Goal: Register for event/course

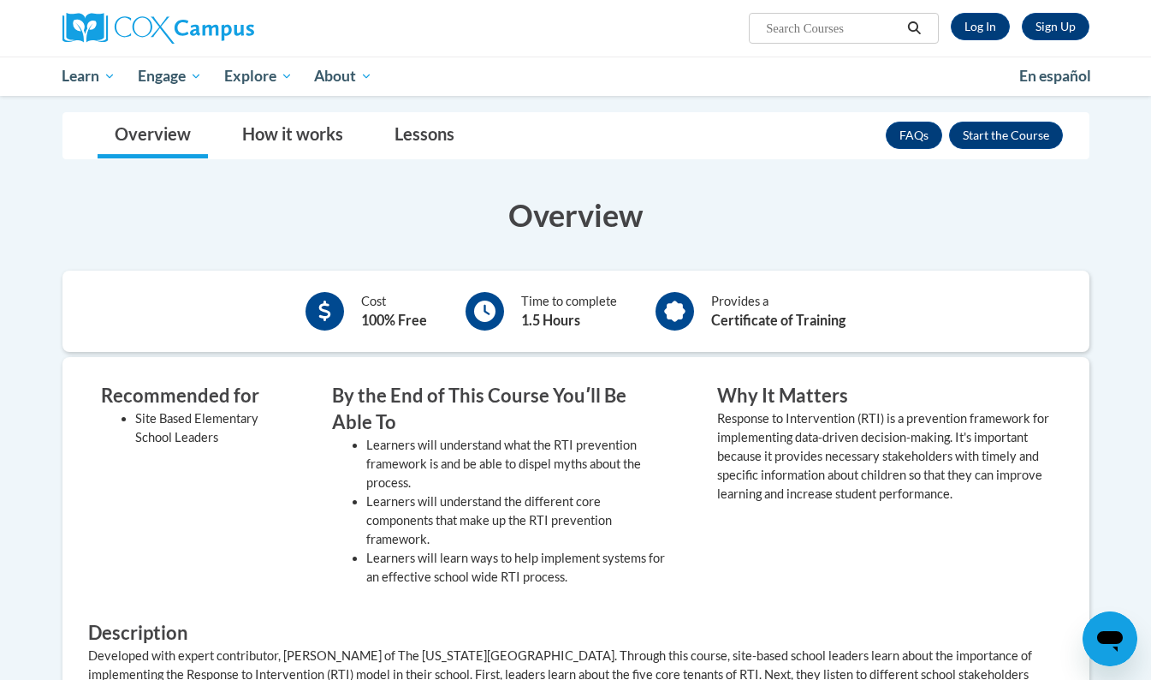
scroll to position [275, 0]
click at [991, 132] on button "Enroll" at bounding box center [1006, 134] width 114 height 27
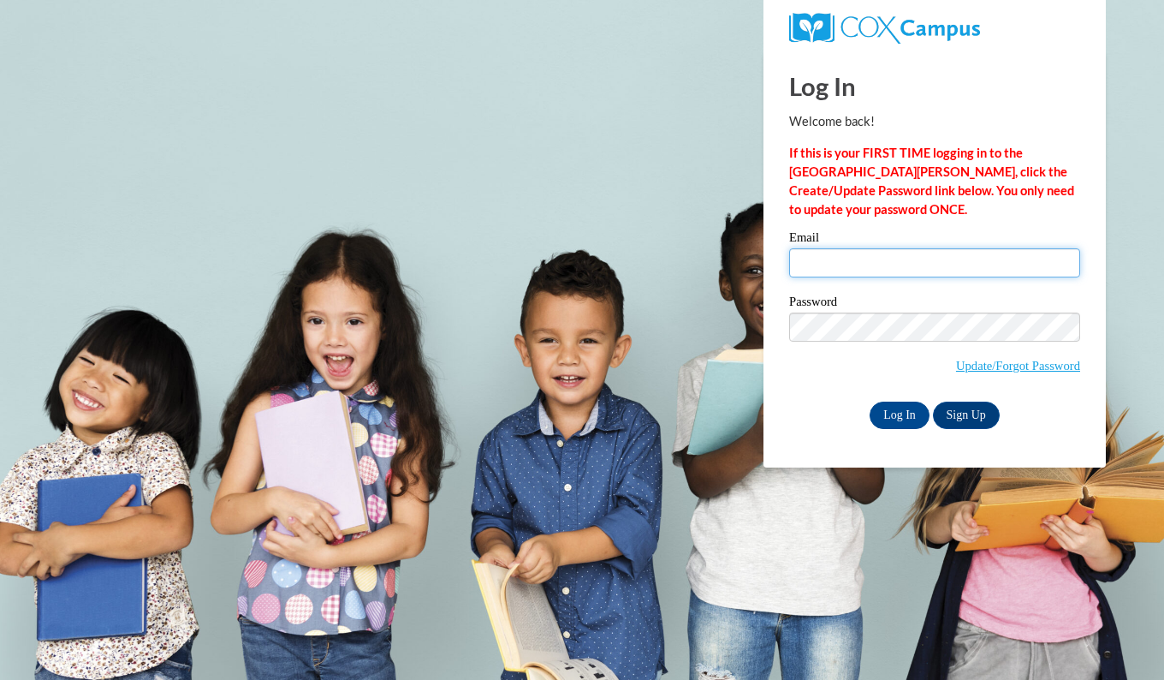
click at [807, 260] on input "Email" at bounding box center [934, 262] width 291 height 29
type input "ccarpenter93@ivytech.edu"
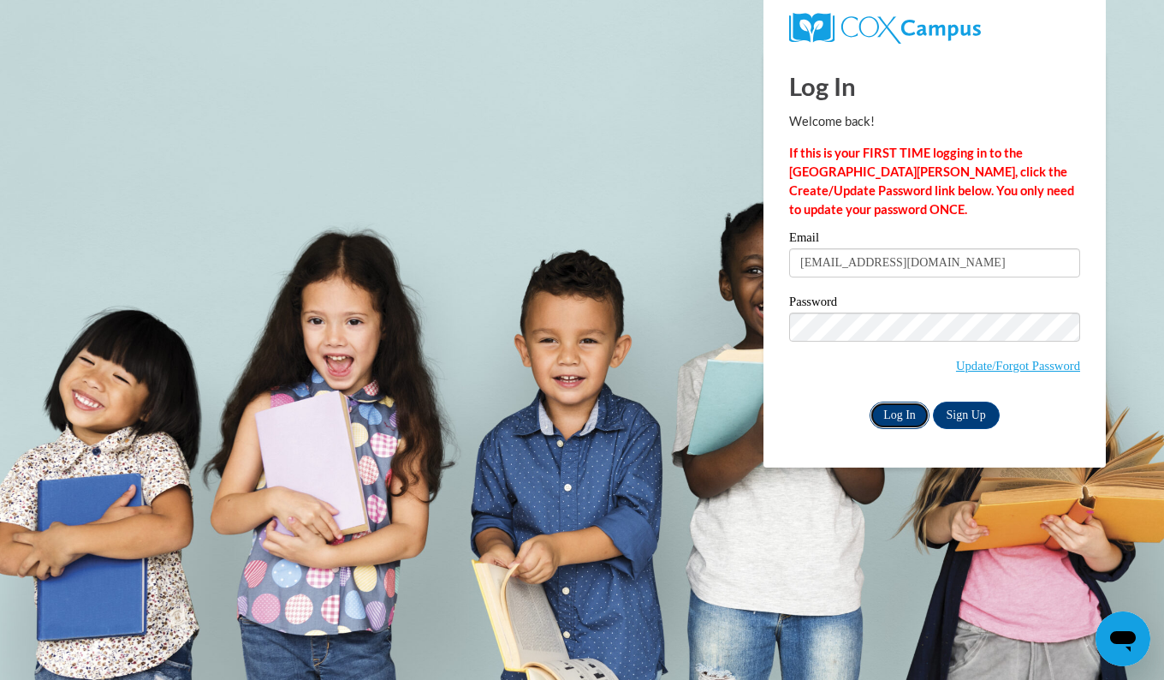
click at [887, 407] on input "Log In" at bounding box center [900, 414] width 60 height 27
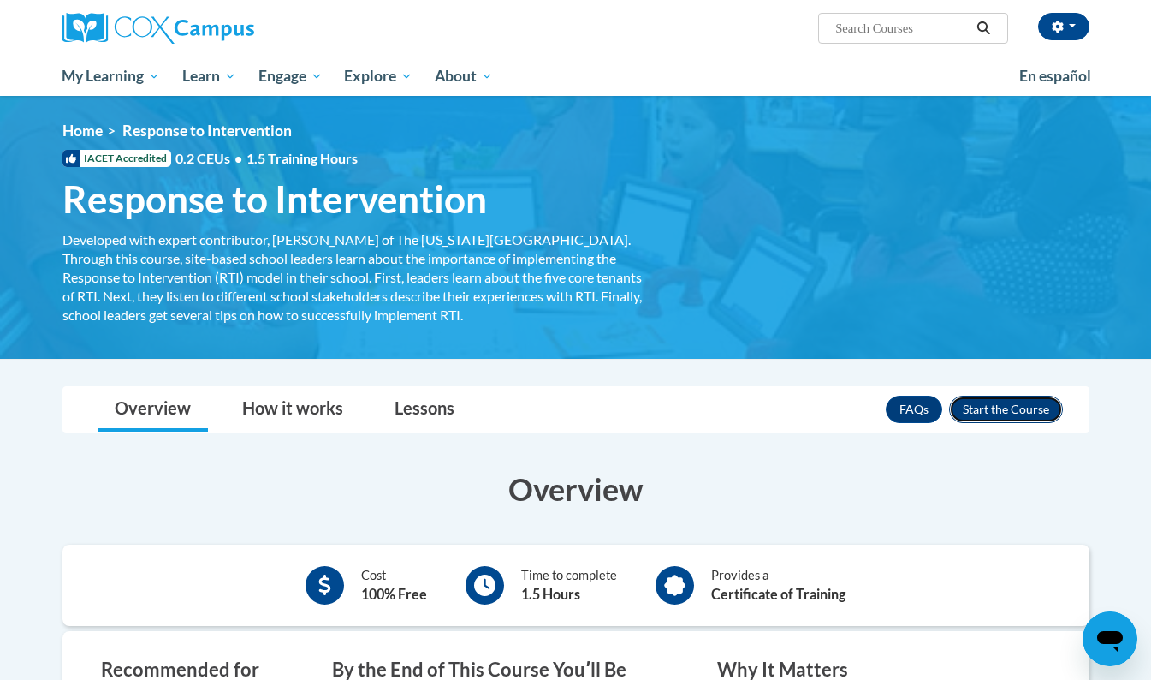
click at [994, 413] on button "Enroll" at bounding box center [1006, 408] width 114 height 27
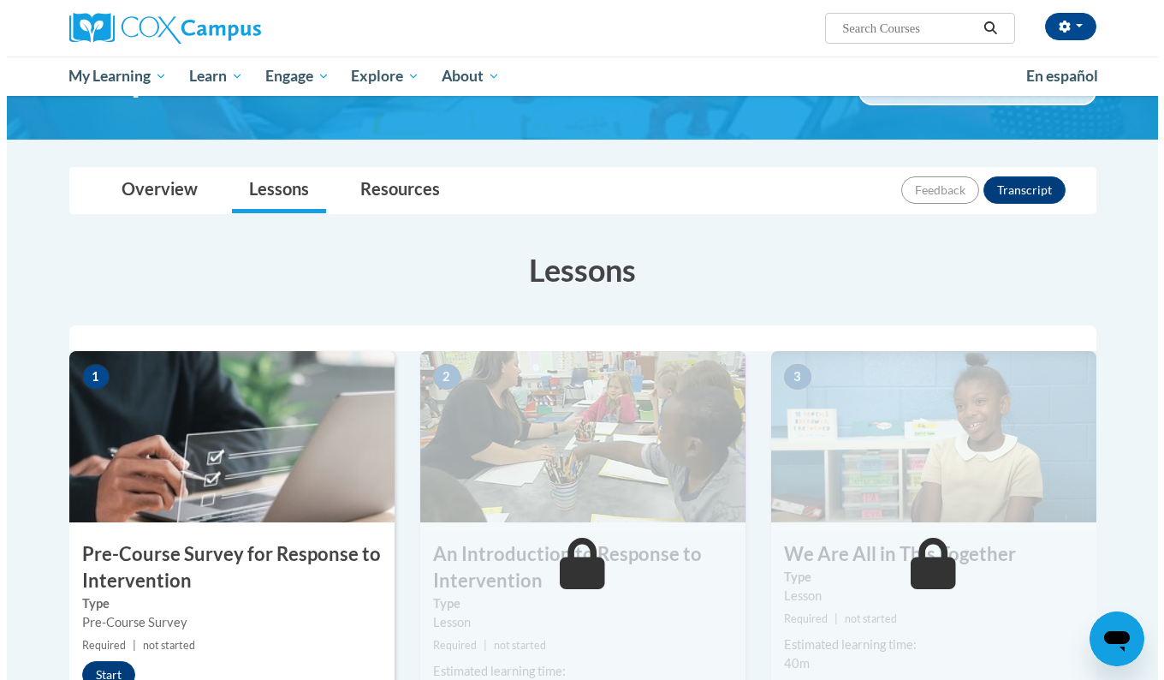
scroll to position [155, 0]
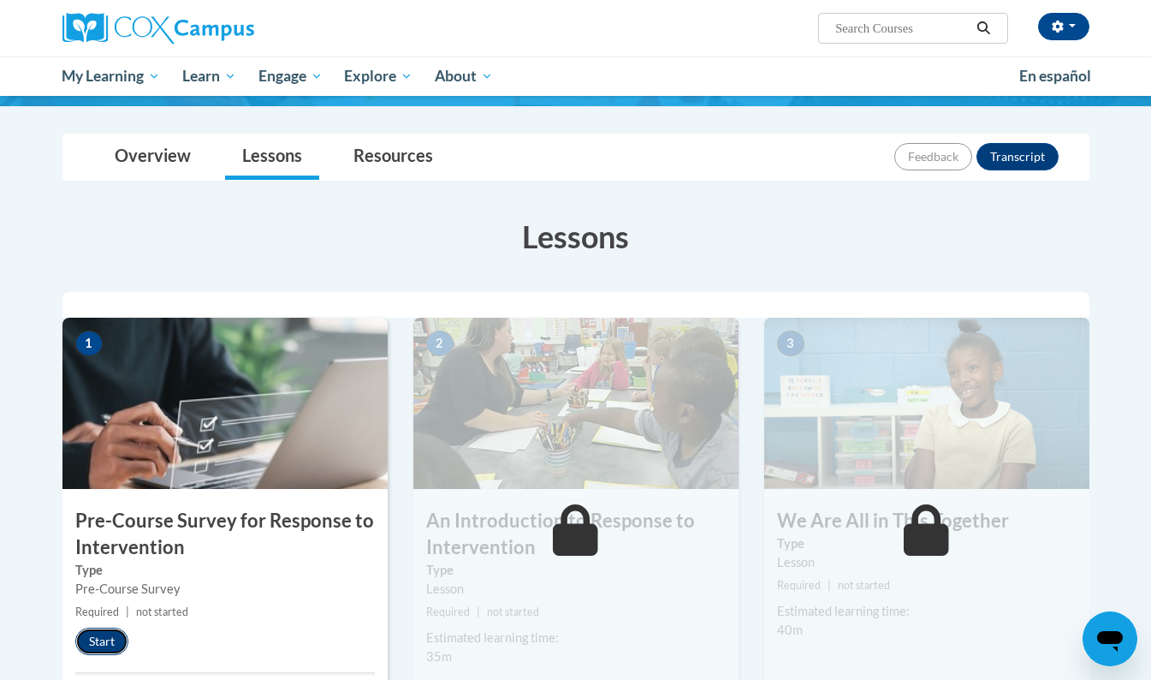
click at [103, 648] on button "Start" at bounding box center [101, 640] width 53 height 27
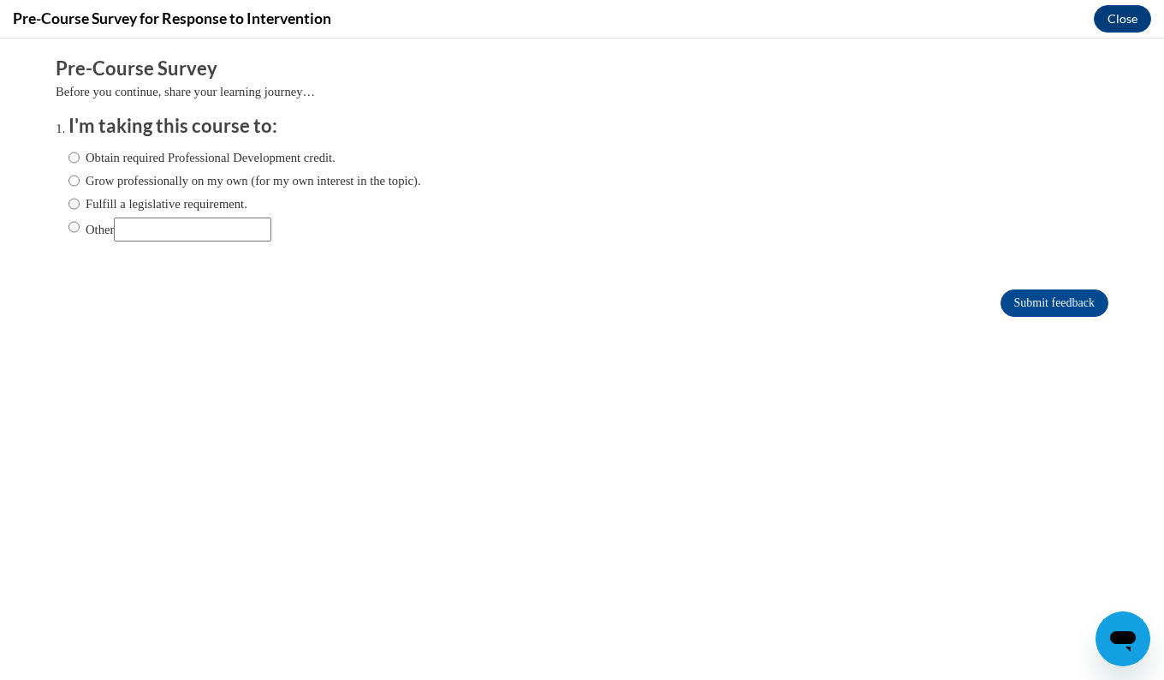
scroll to position [0, 0]
click at [89, 226] on label "Other" at bounding box center [169, 229] width 203 height 24
click at [80, 226] on input "Other" at bounding box center [73, 226] width 11 height 19
radio input "true"
click at [1010, 289] on input "Submit feedback" at bounding box center [1054, 302] width 108 height 27
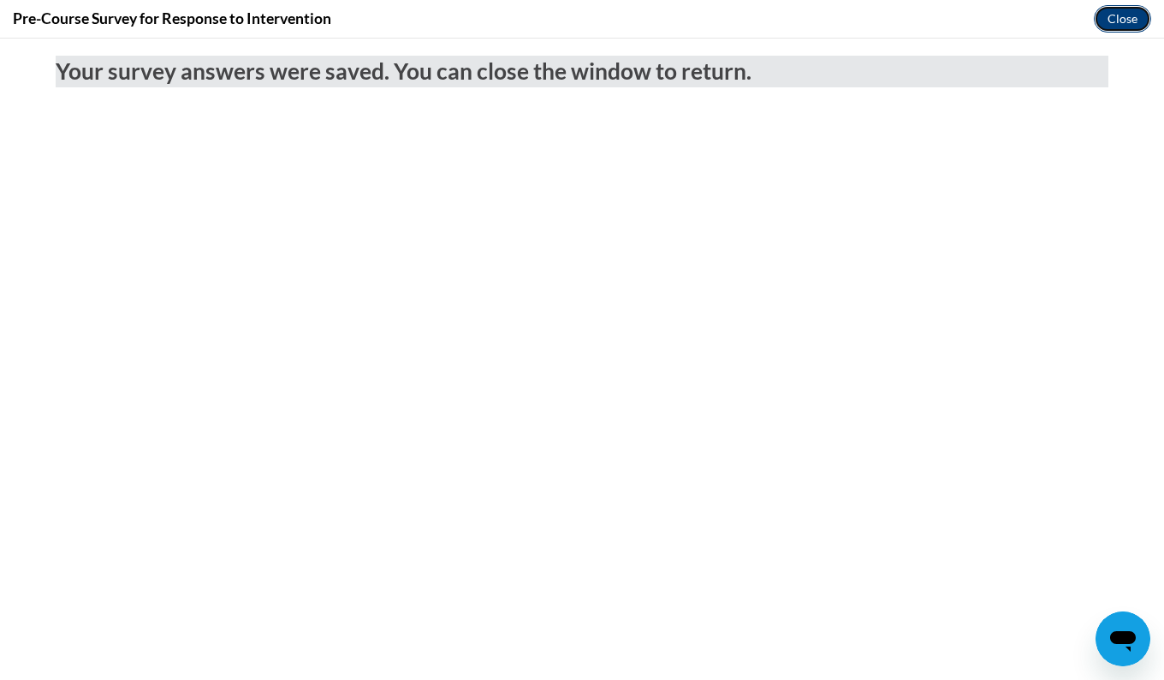
click at [1117, 24] on button "Close" at bounding box center [1122, 18] width 57 height 27
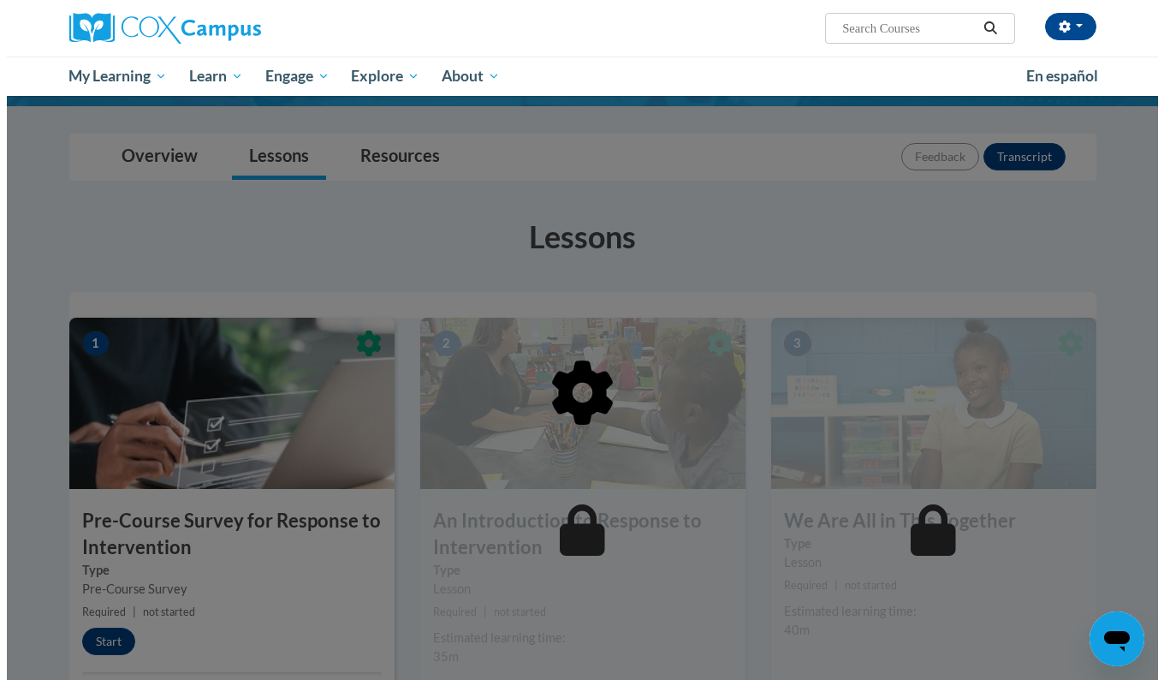
scroll to position [242, 0]
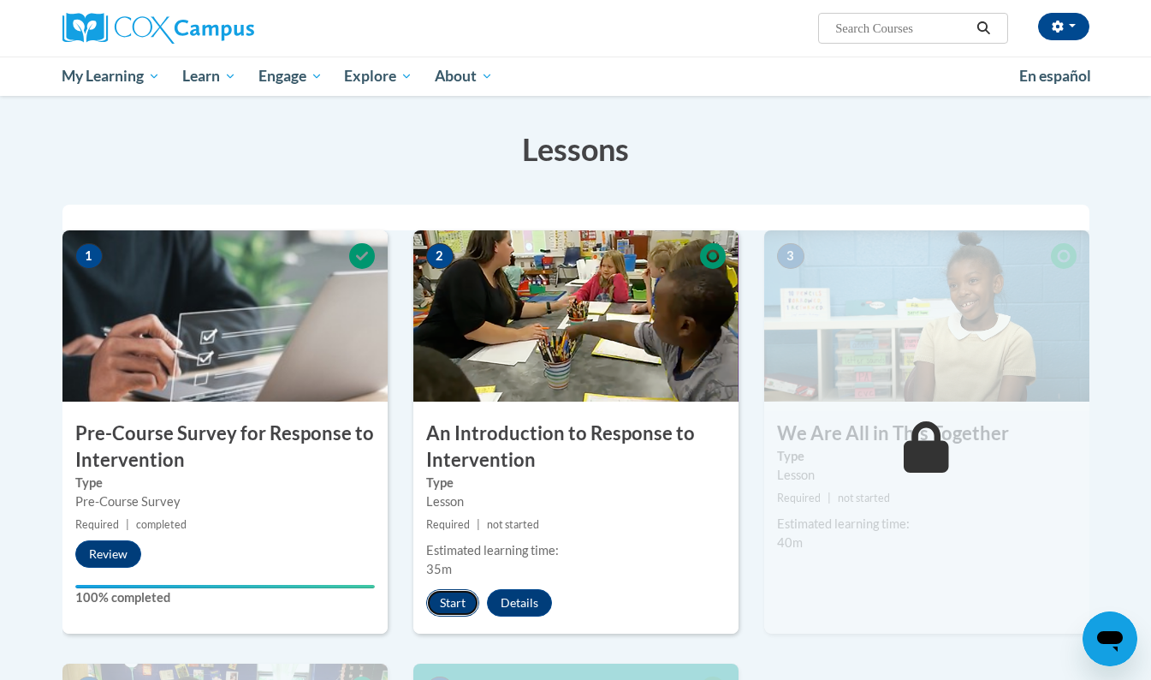
click at [443, 597] on button "Start" at bounding box center [452, 602] width 53 height 27
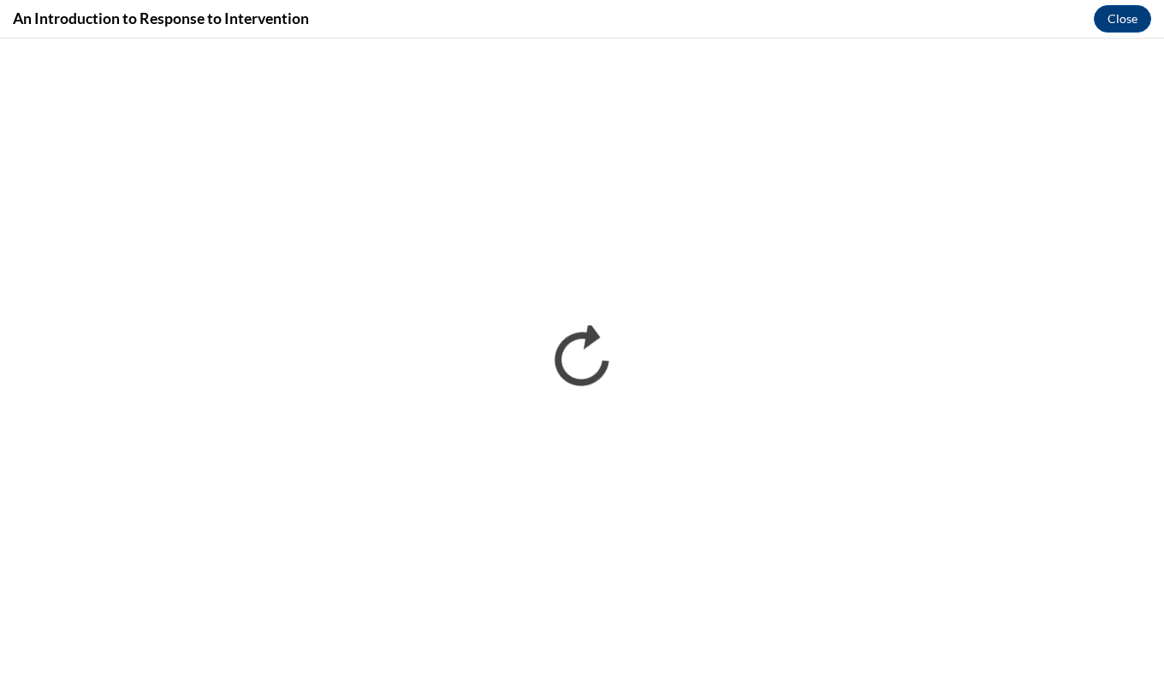
scroll to position [0, 0]
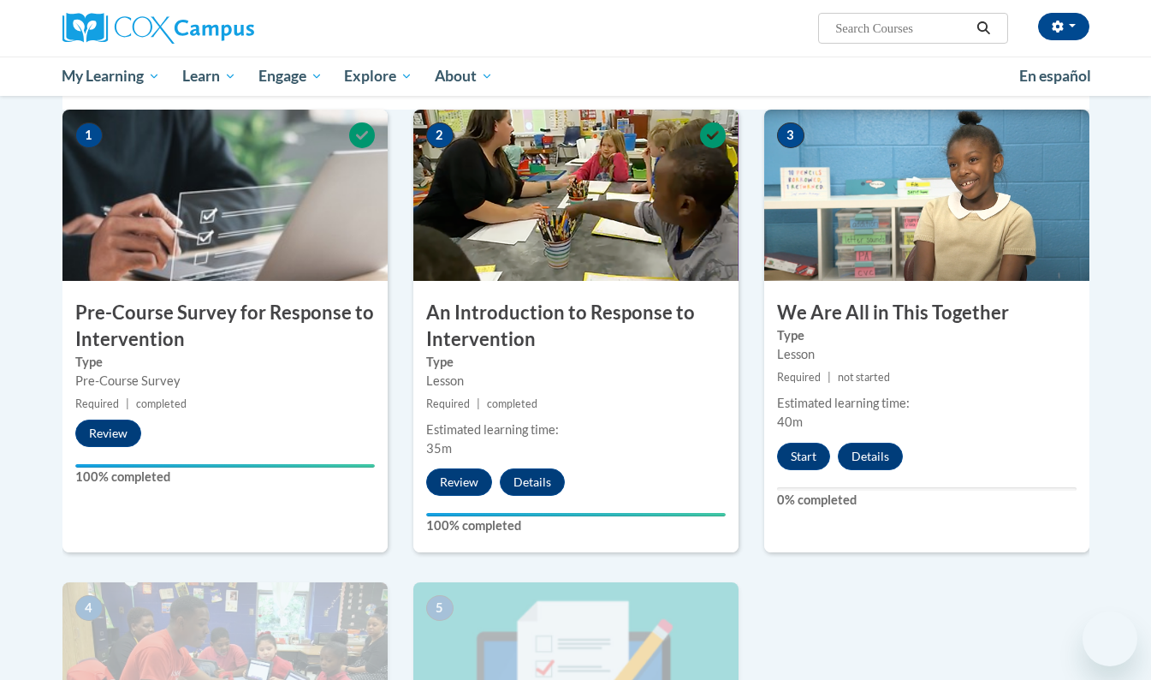
scroll to position [363, 0]
click at [800, 471] on div "3 We Are All in This Together Type Lesson Required | not started Estimated lear…" at bounding box center [926, 331] width 325 height 442
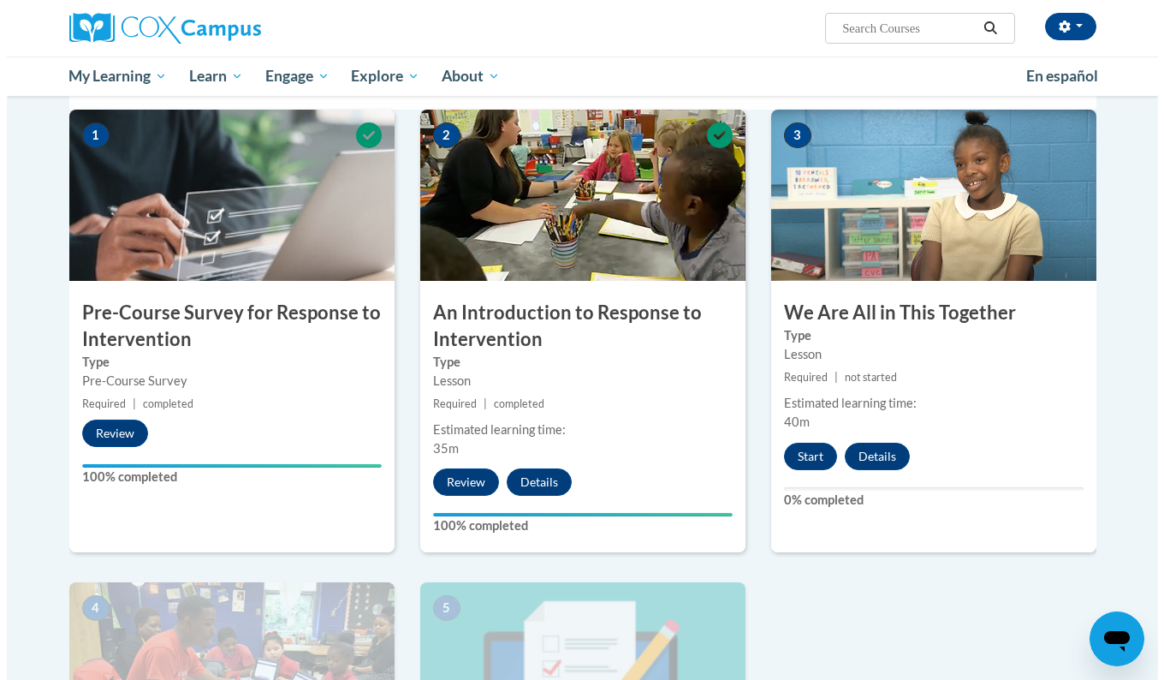
scroll to position [0, 0]
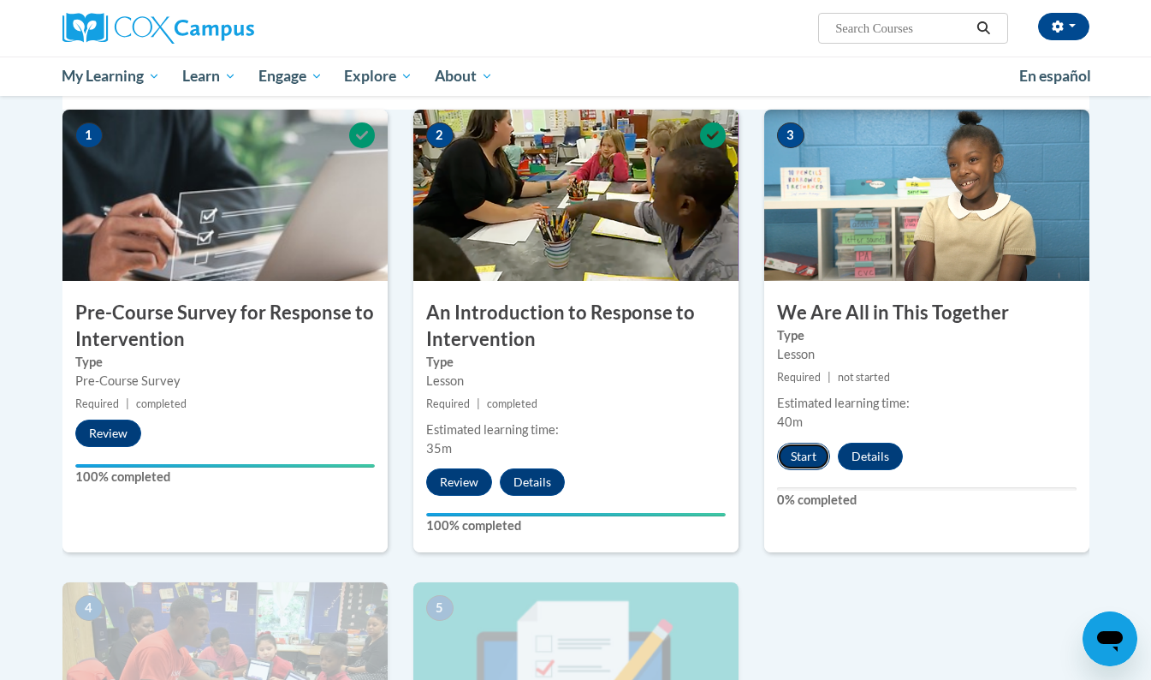
click at [811, 450] on button "Start" at bounding box center [803, 455] width 53 height 27
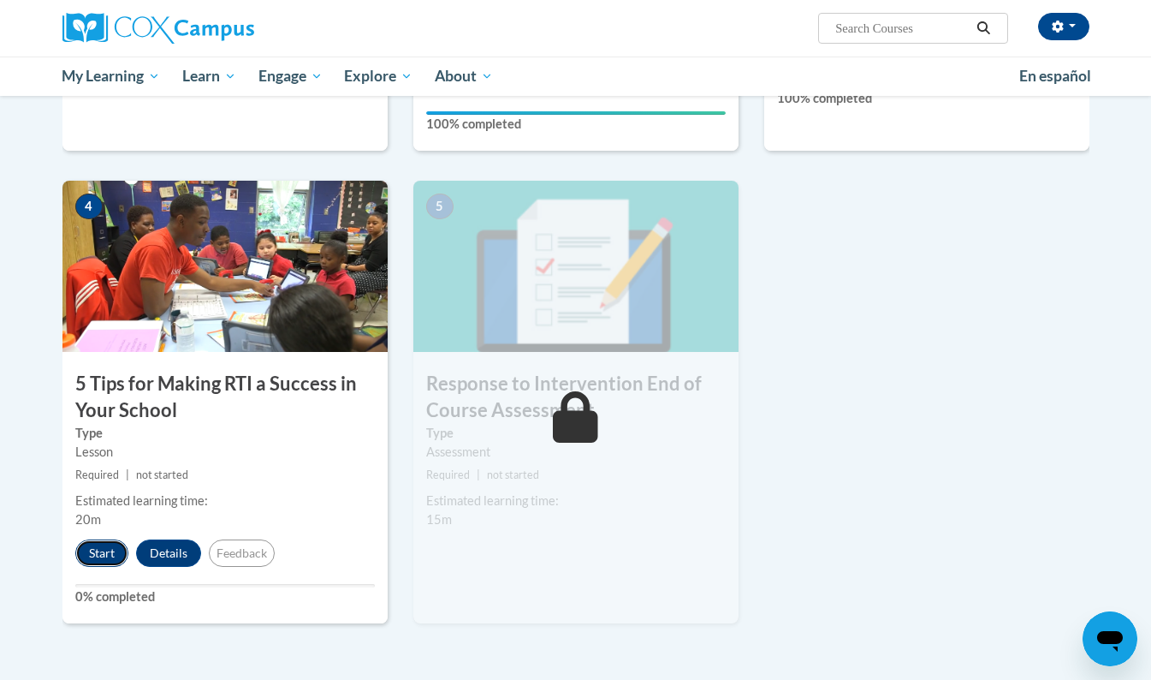
click at [99, 558] on button "Start" at bounding box center [101, 552] width 53 height 27
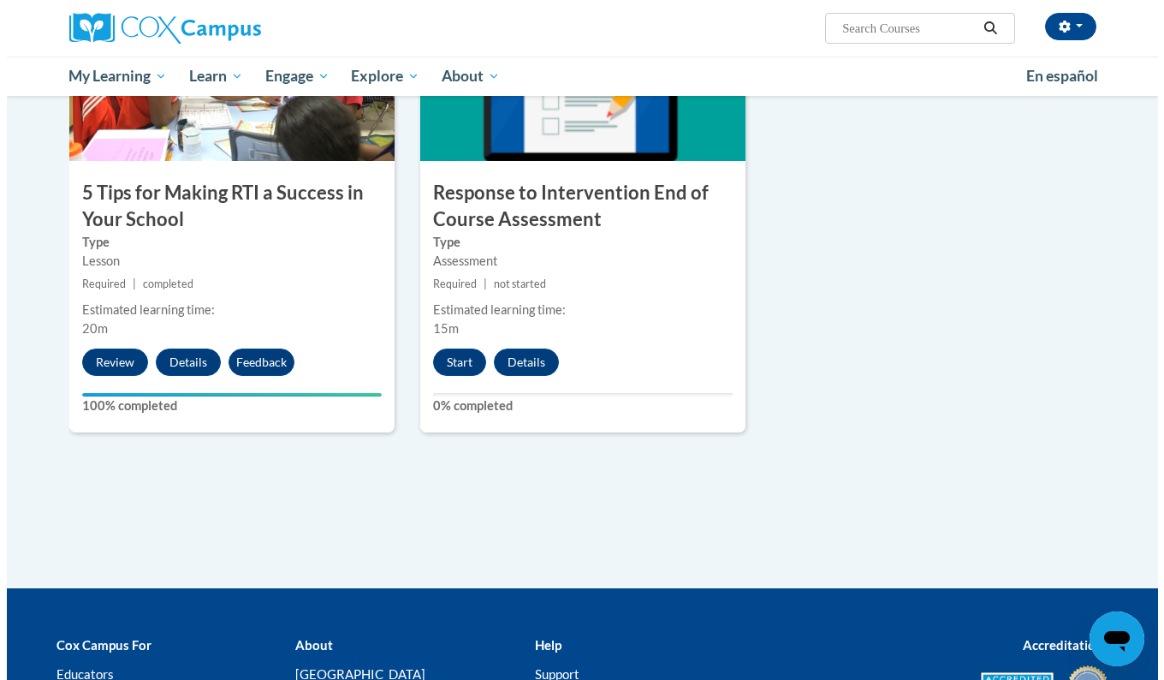
scroll to position [928, 0]
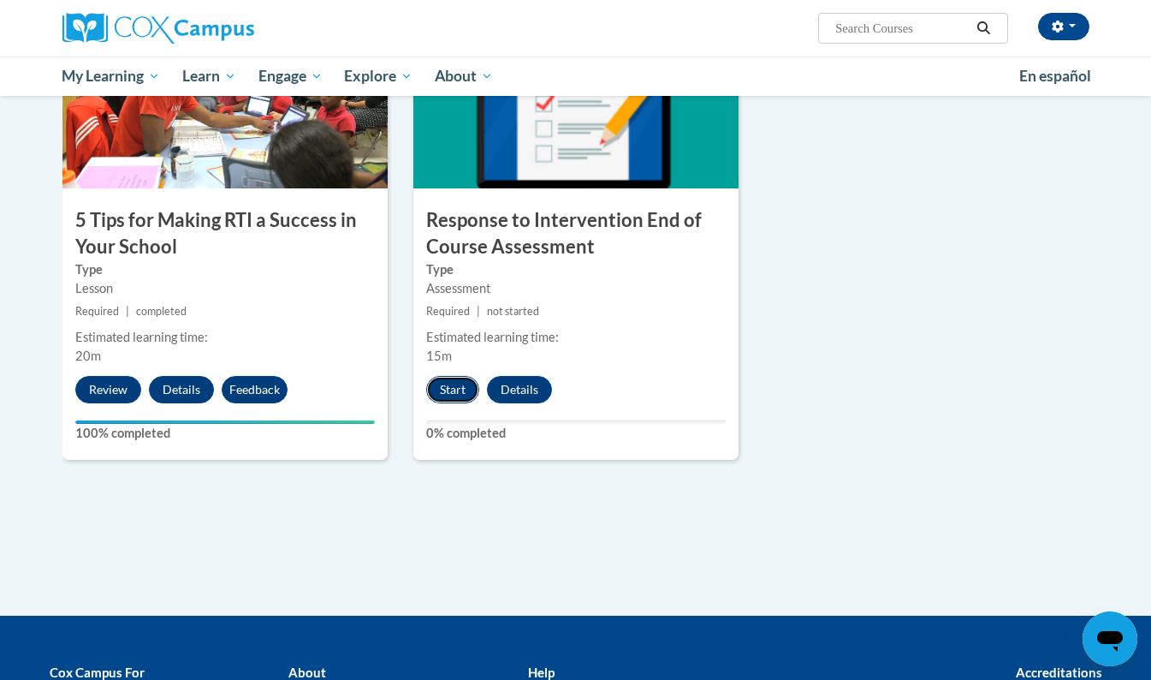
click at [451, 389] on button "Start" at bounding box center [452, 389] width 53 height 27
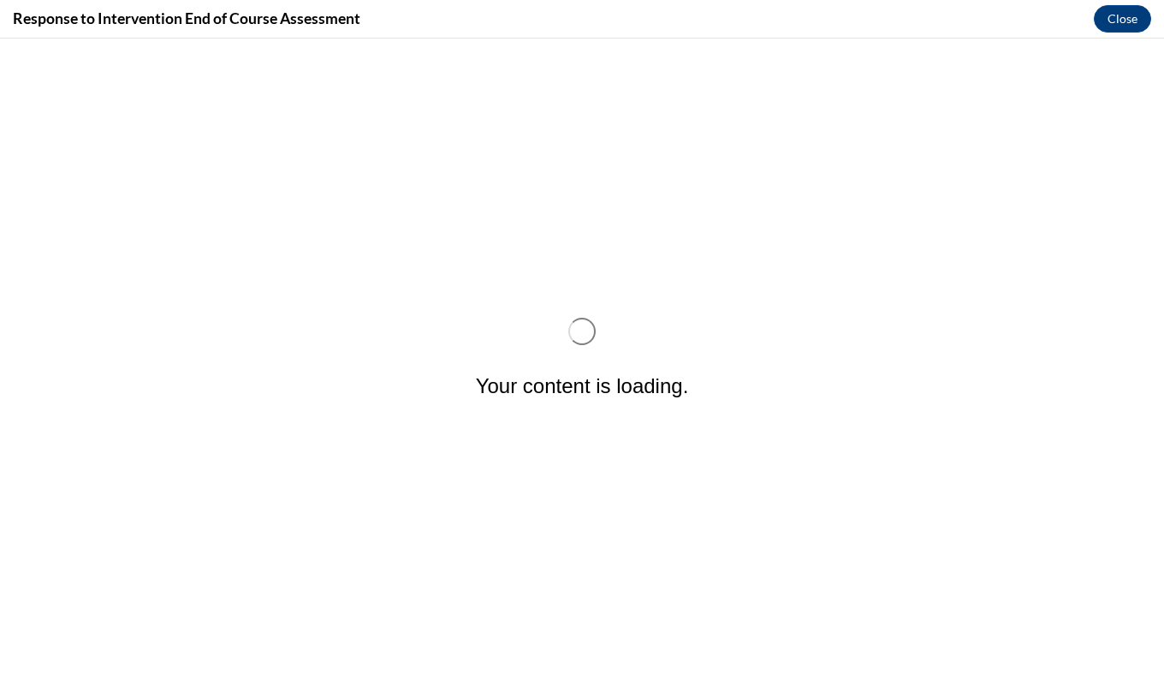
scroll to position [0, 0]
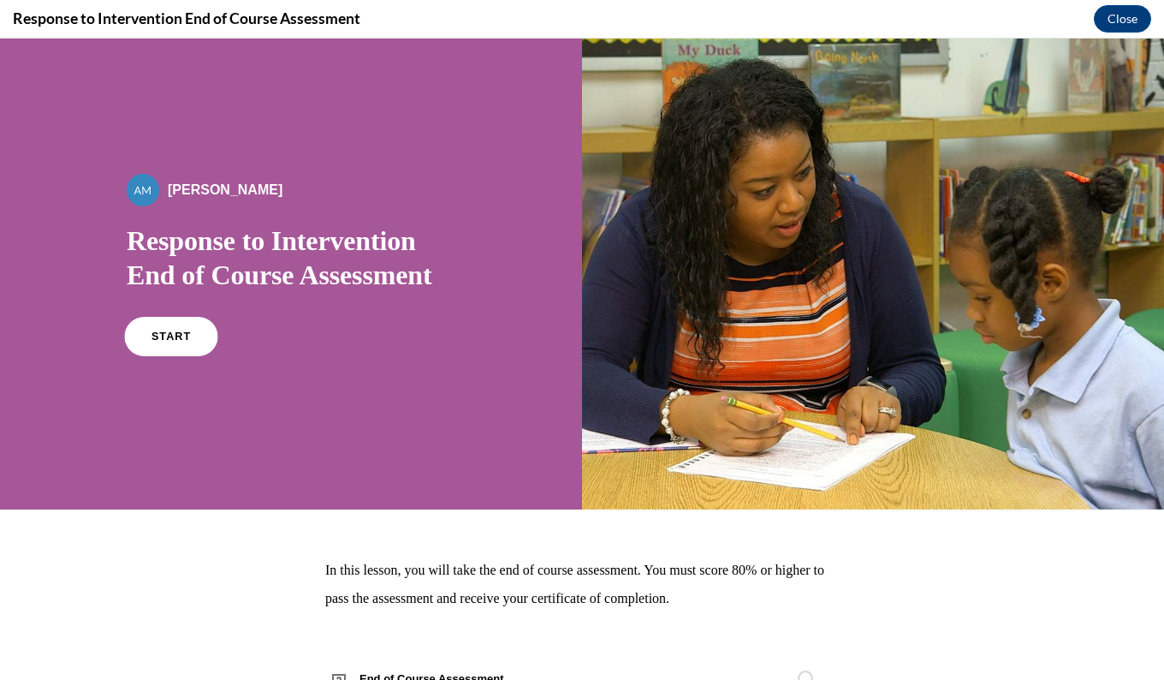
click at [144, 322] on link "START" at bounding box center [170, 336] width 93 height 39
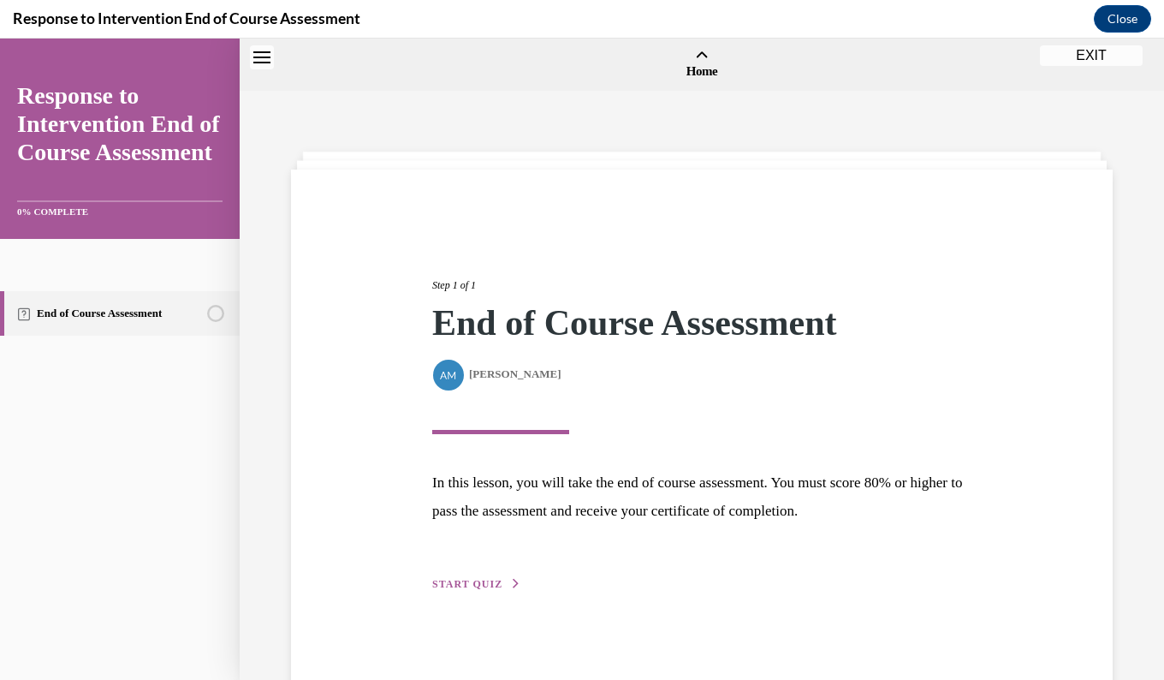
scroll to position [53, 0]
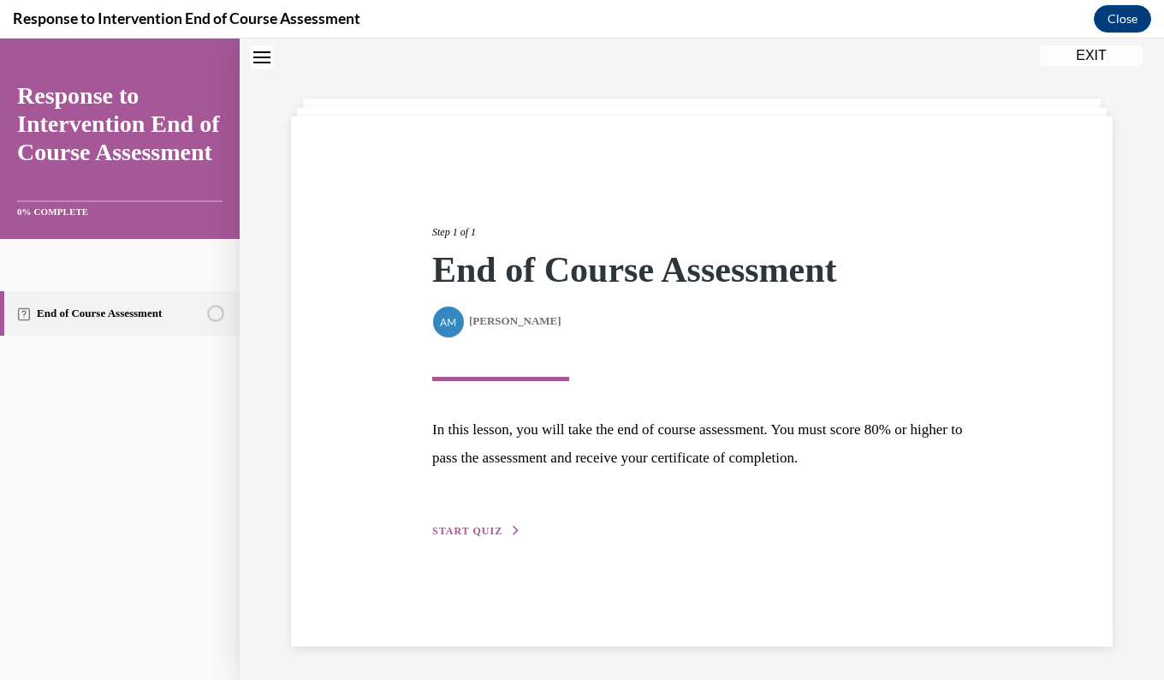
click at [441, 529] on span "START QUIZ" at bounding box center [467, 531] width 70 height 12
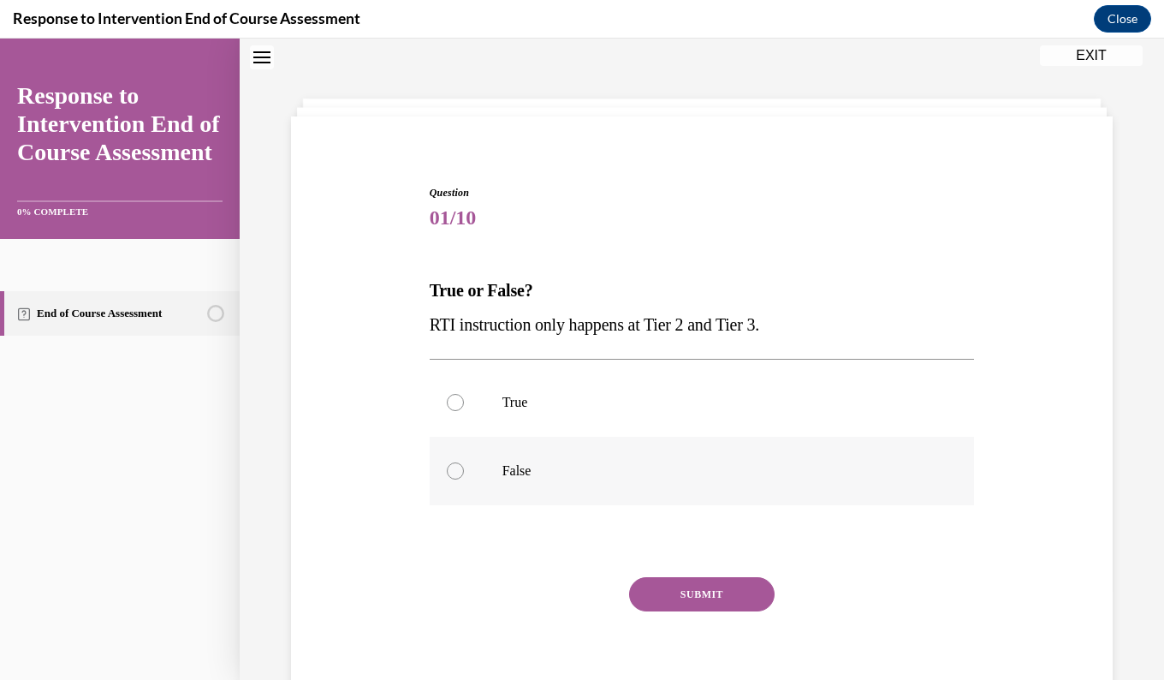
click at [457, 451] on label "False" at bounding box center [702, 470] width 545 height 68
click at [457, 462] on input "False" at bounding box center [455, 470] width 17 height 17
radio input "true"
click at [653, 605] on button "SUBMIT" at bounding box center [701, 594] width 145 height 34
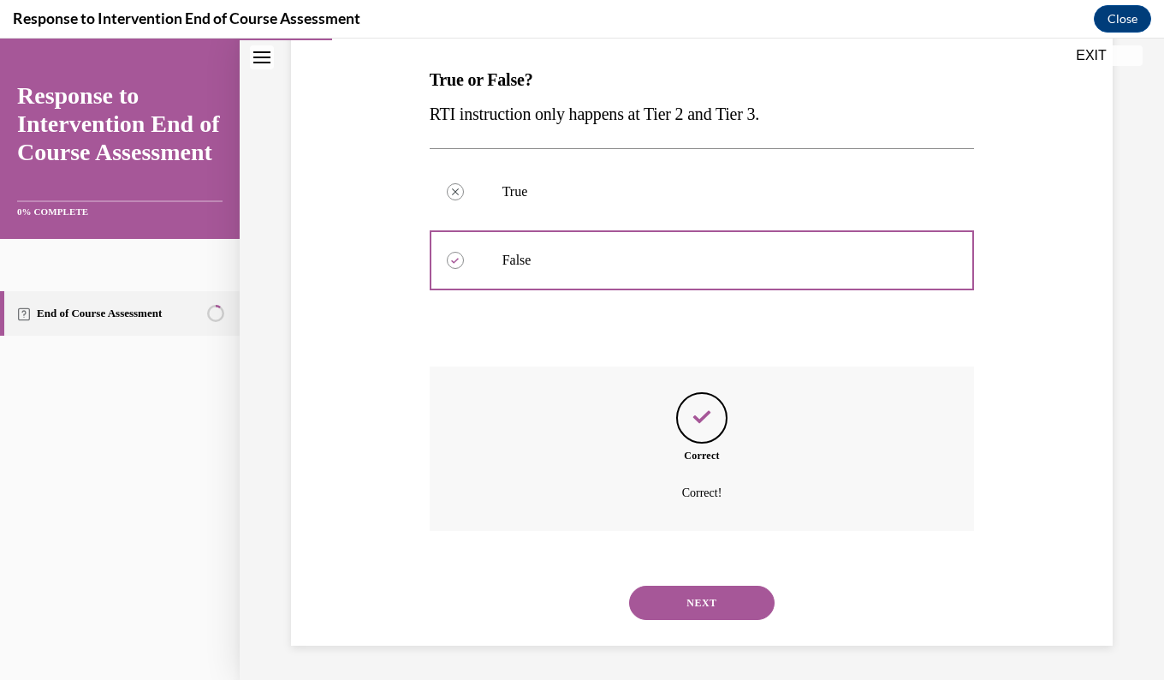
click at [646, 607] on button "NEXT" at bounding box center [701, 602] width 145 height 34
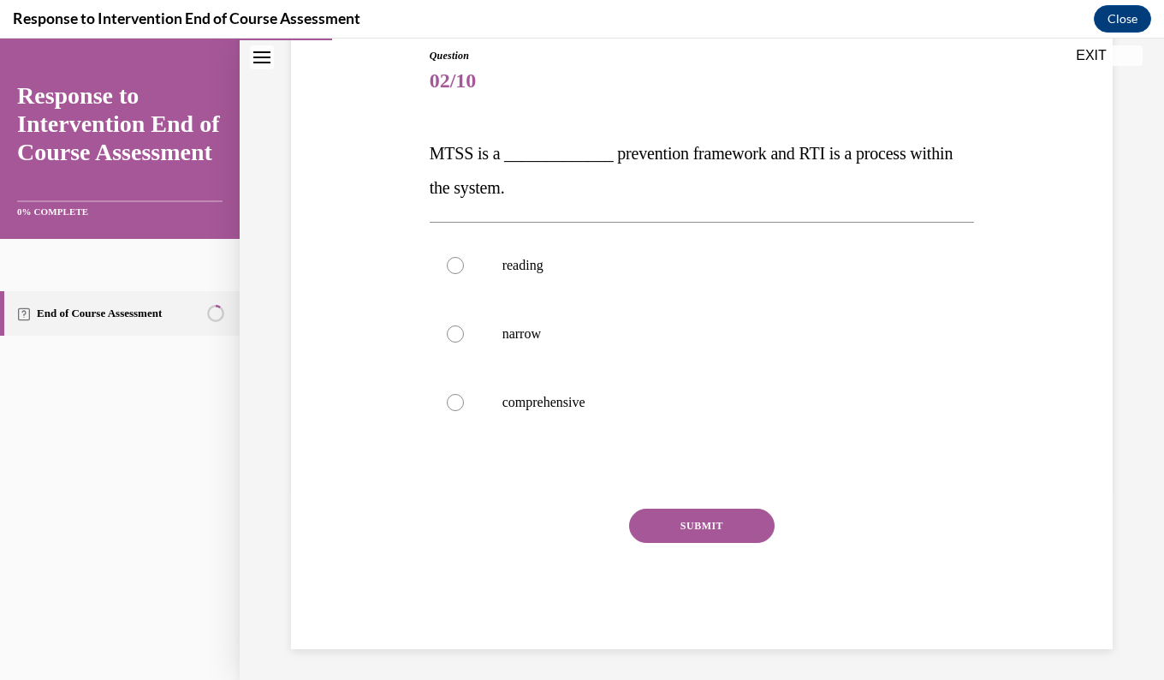
scroll to position [187, 0]
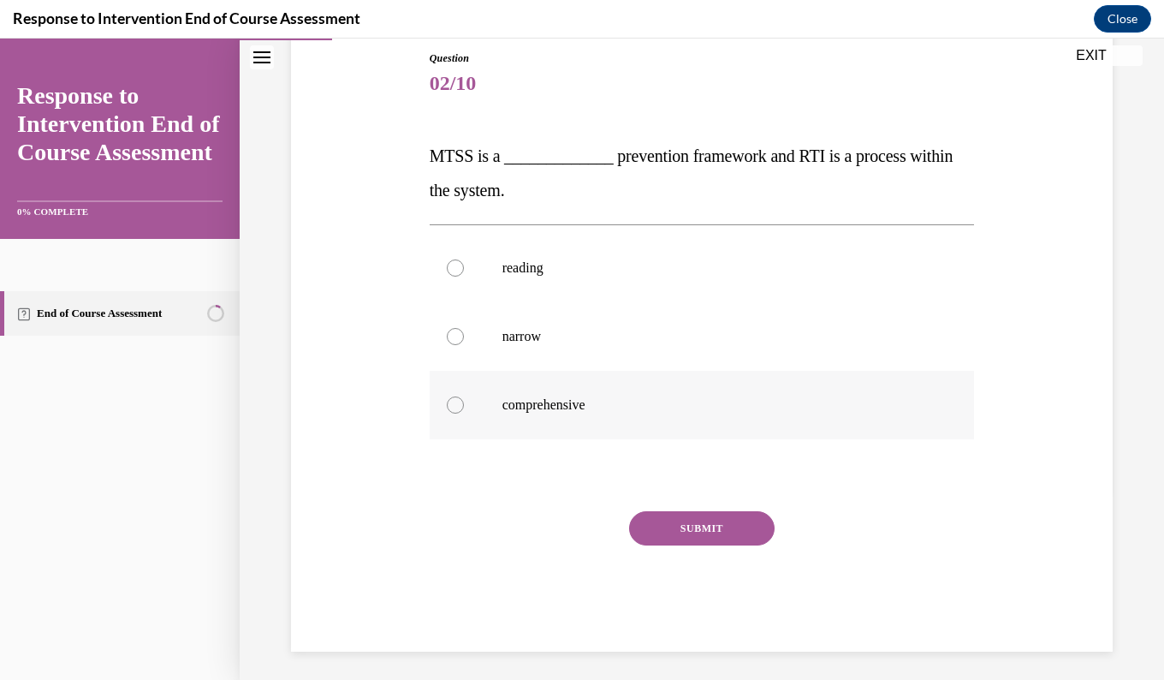
click at [447, 406] on div at bounding box center [455, 404] width 17 height 17
click at [447, 406] on input "comprehensive" at bounding box center [455, 404] width 17 height 17
radio input "true"
click at [653, 536] on button "SUBMIT" at bounding box center [701, 528] width 145 height 34
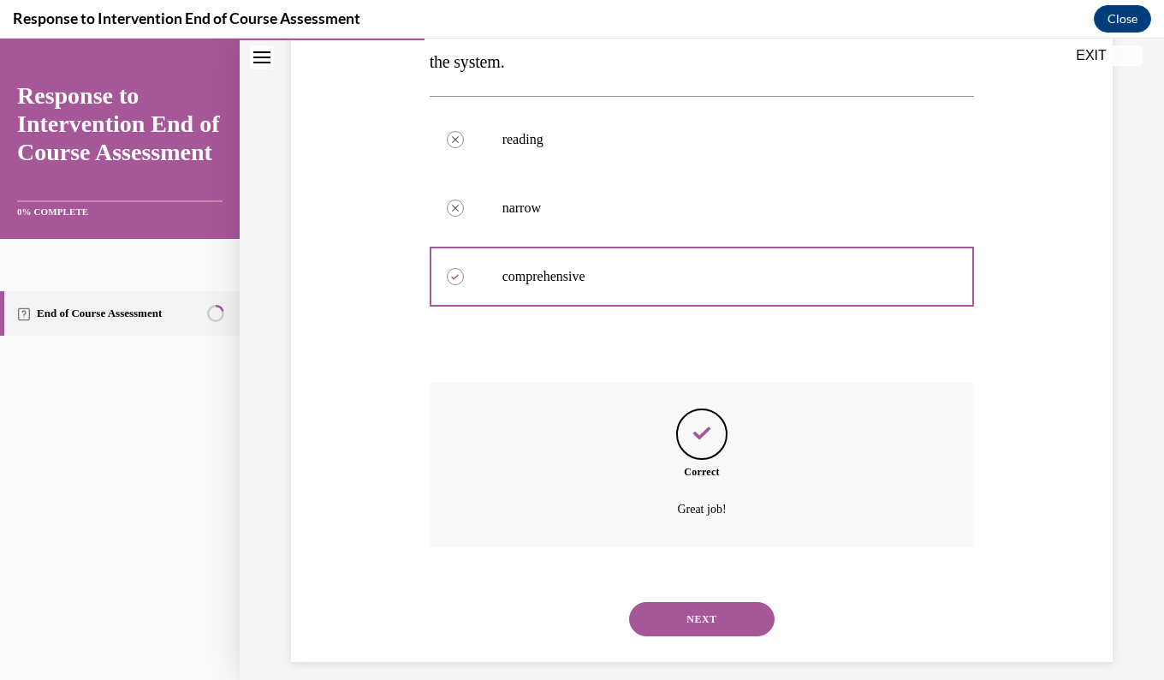
scroll to position [332, 0]
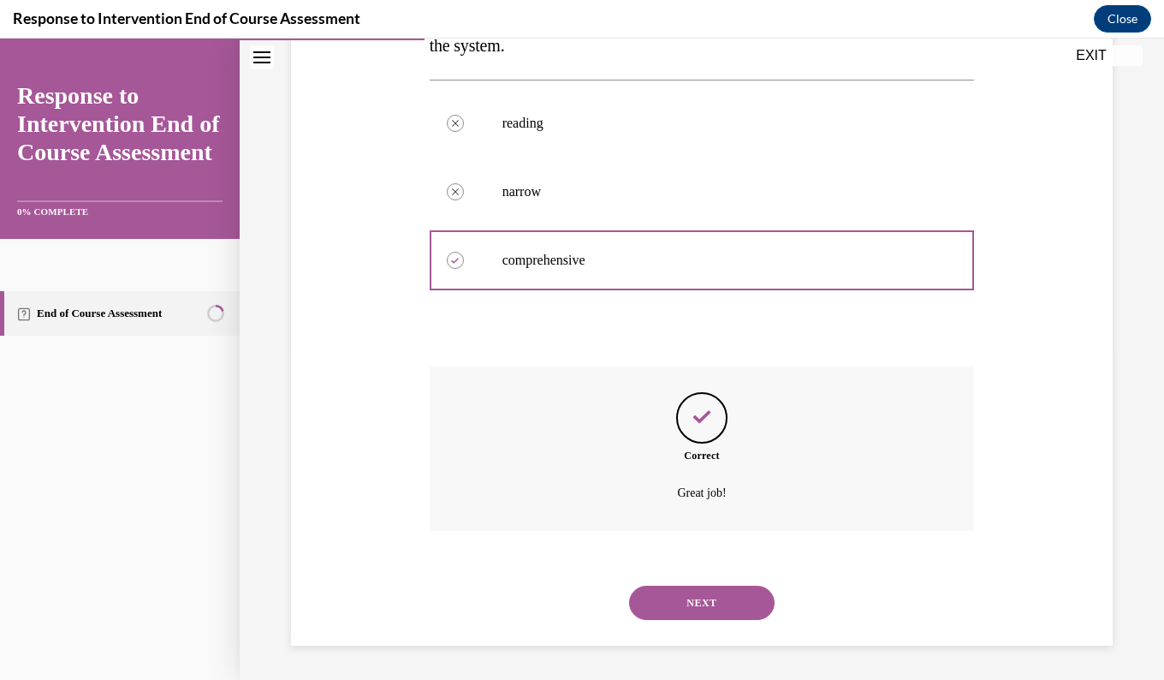
click at [375, 15] on div "Response to Intervention End of Course Assessment Close" at bounding box center [582, 19] width 1164 height 39
click at [653, 591] on button "NEXT" at bounding box center [701, 602] width 145 height 34
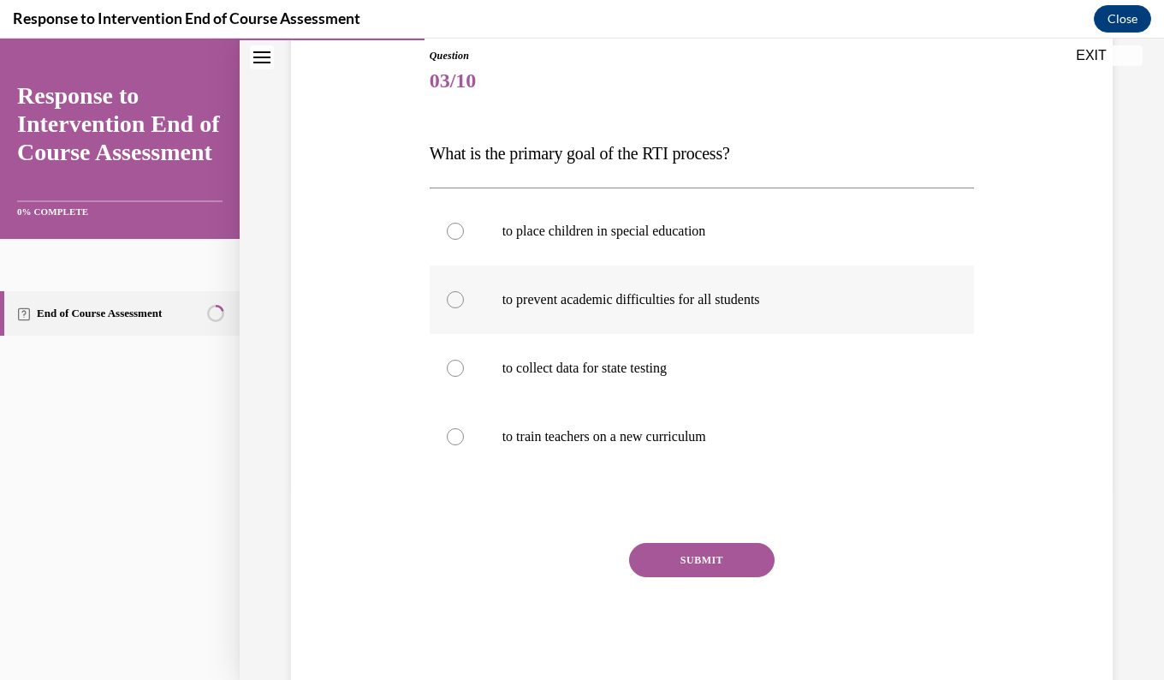
click at [465, 297] on label "to prevent academic difficulties for all students" at bounding box center [702, 299] width 545 height 68
click at [464, 297] on input "to prevent academic difficulties for all students" at bounding box center [455, 299] width 17 height 17
radio input "true"
click at [691, 575] on button "SUBMIT" at bounding box center [701, 560] width 145 height 34
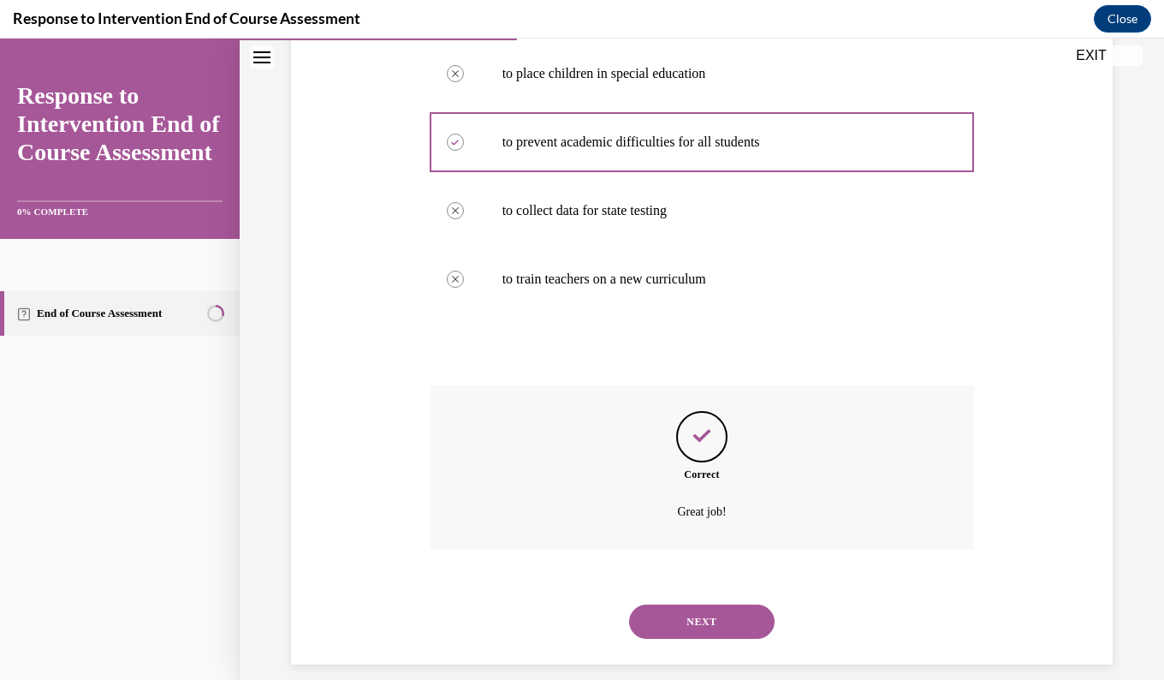
scroll to position [366, 0]
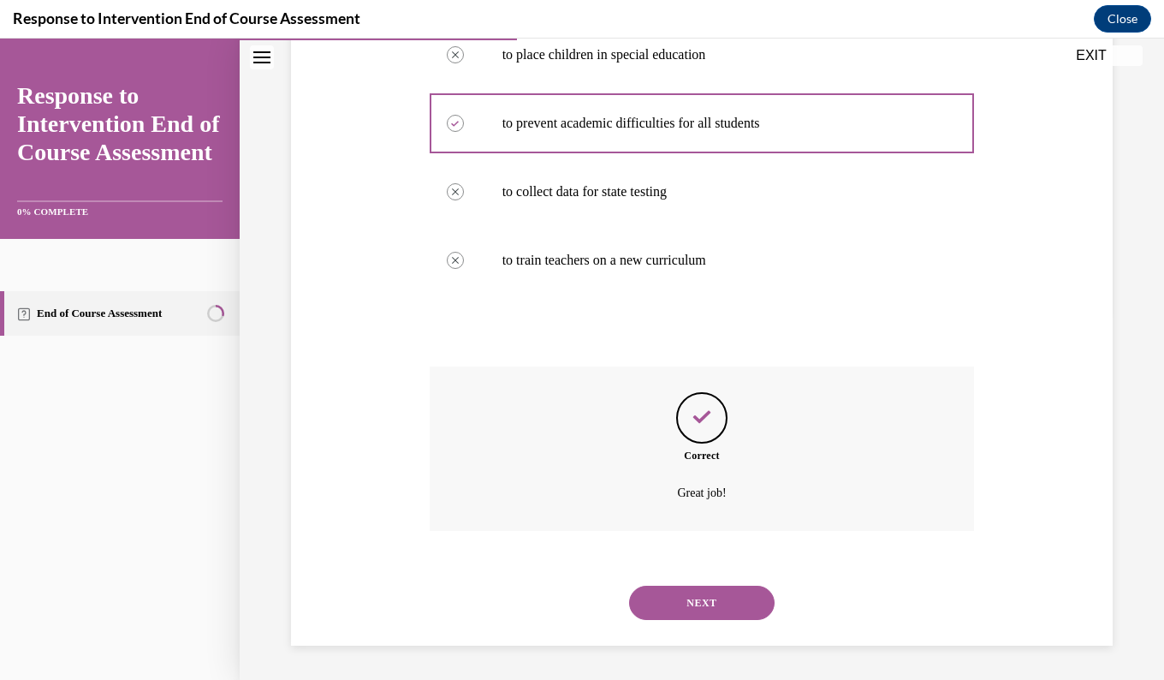
click at [679, 614] on button "NEXT" at bounding box center [701, 602] width 145 height 34
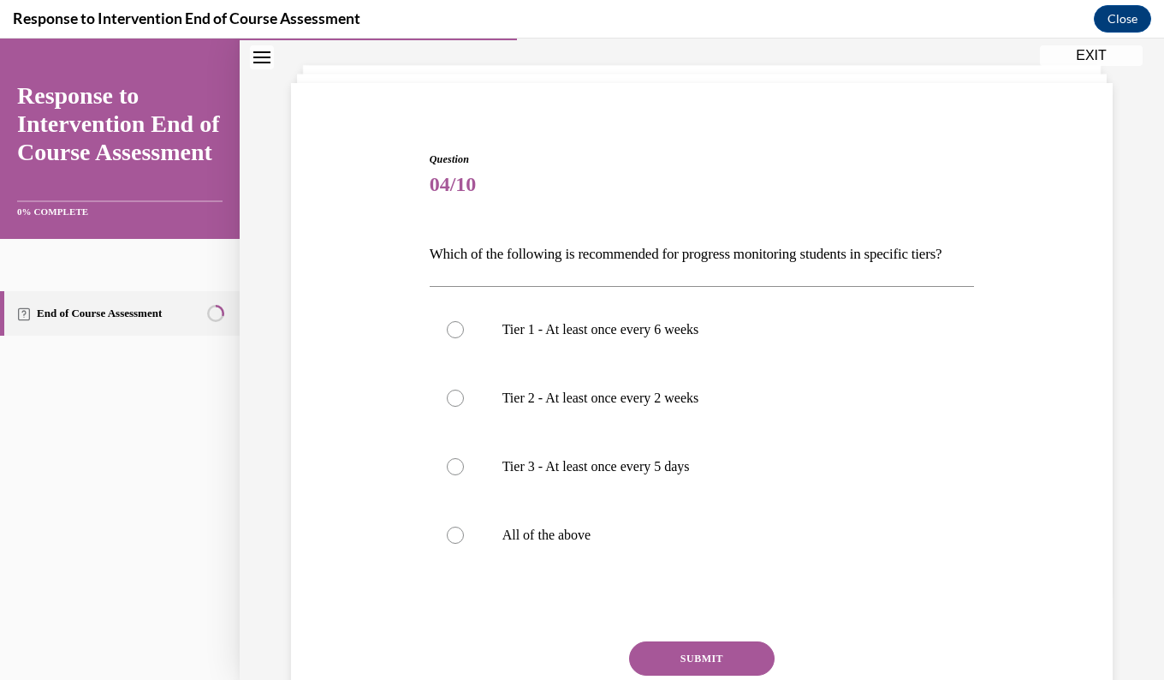
scroll to position [94, 0]
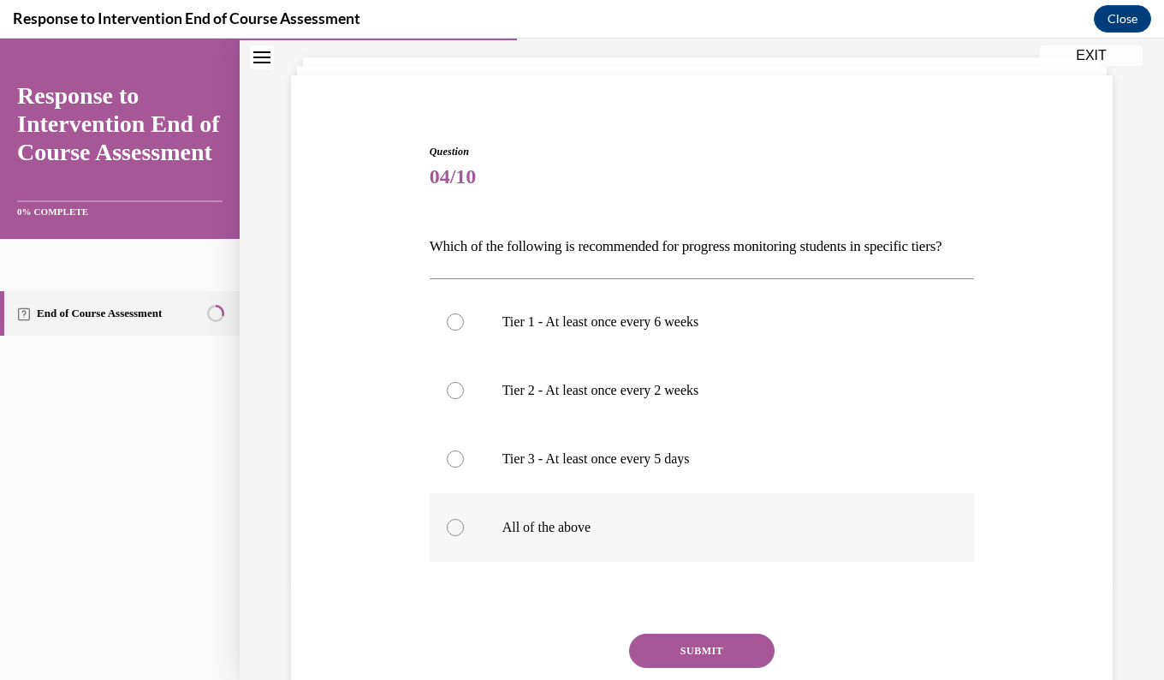
click at [447, 536] on div at bounding box center [455, 527] width 17 height 17
click at [447, 536] on input "All of the above" at bounding box center [455, 527] width 17 height 17
radio input "true"
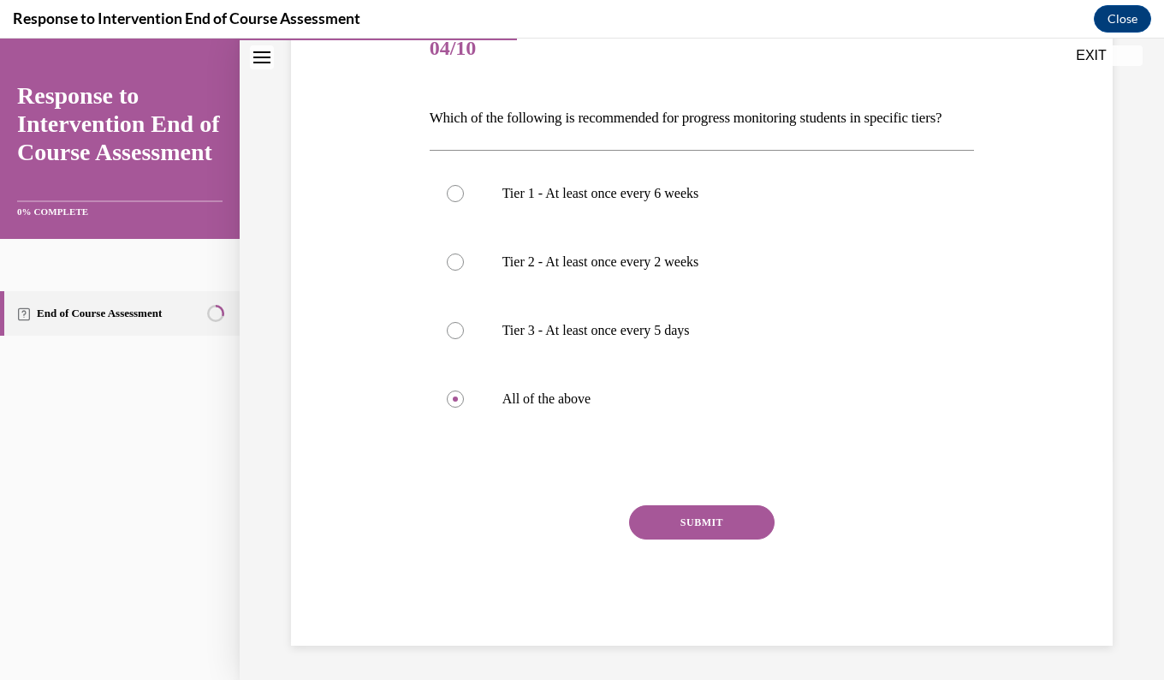
click at [684, 539] on button "SUBMIT" at bounding box center [701, 522] width 145 height 34
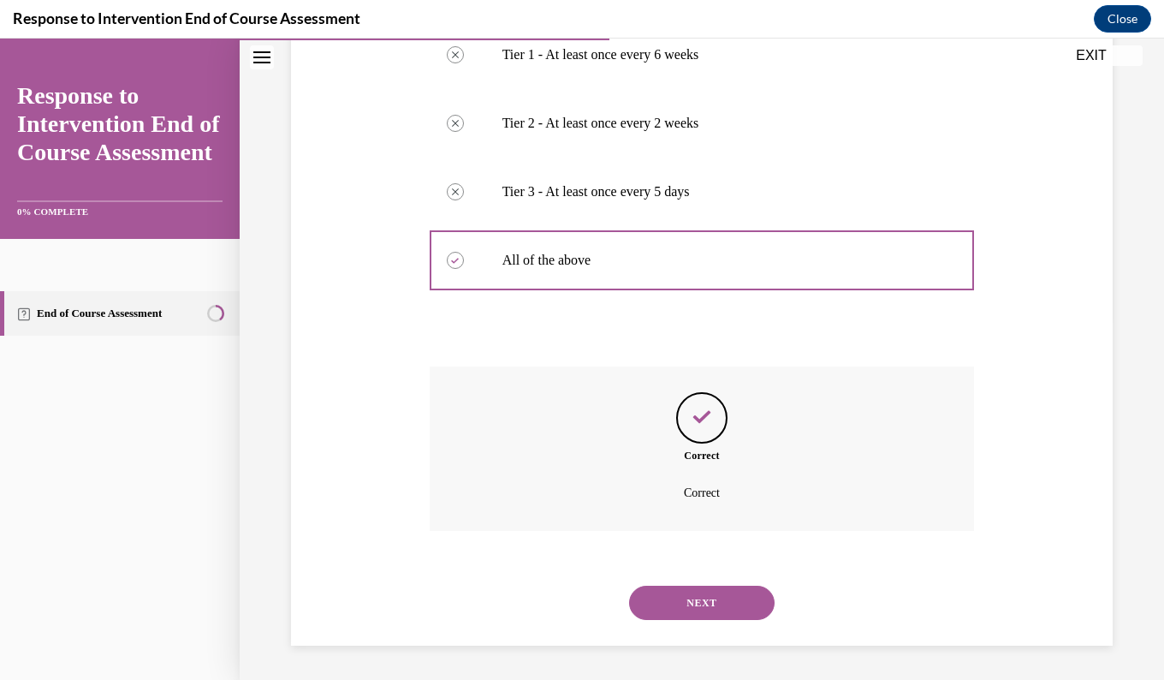
click at [671, 603] on button "NEXT" at bounding box center [701, 602] width 145 height 34
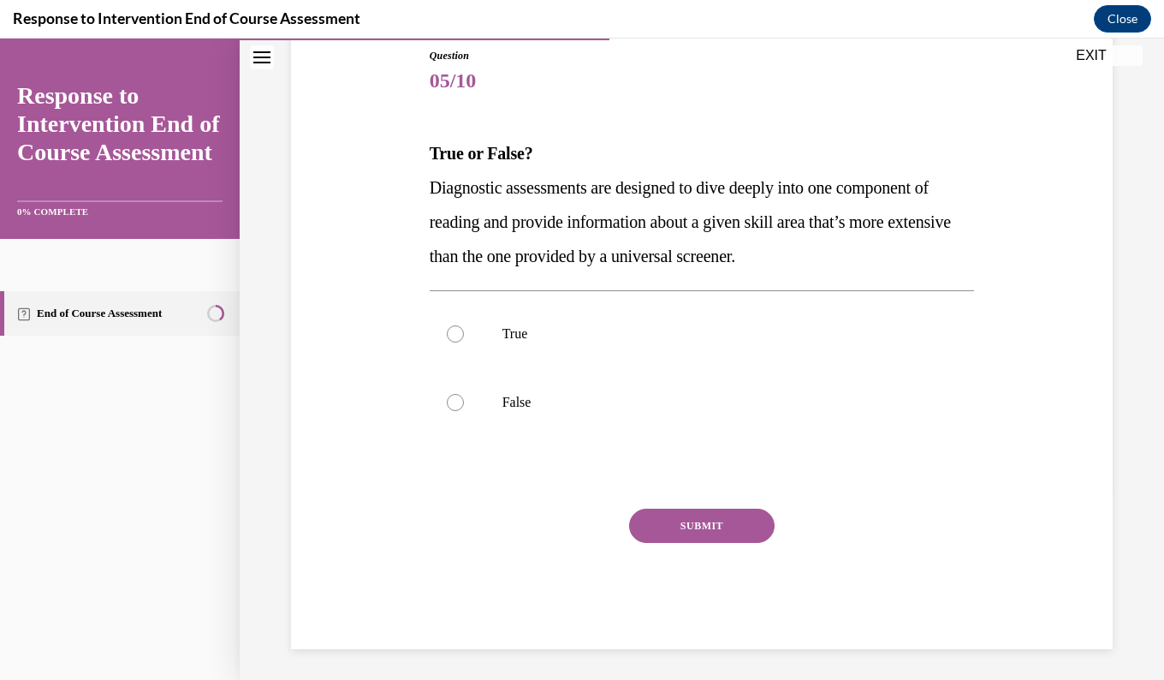
scroll to position [193, 0]
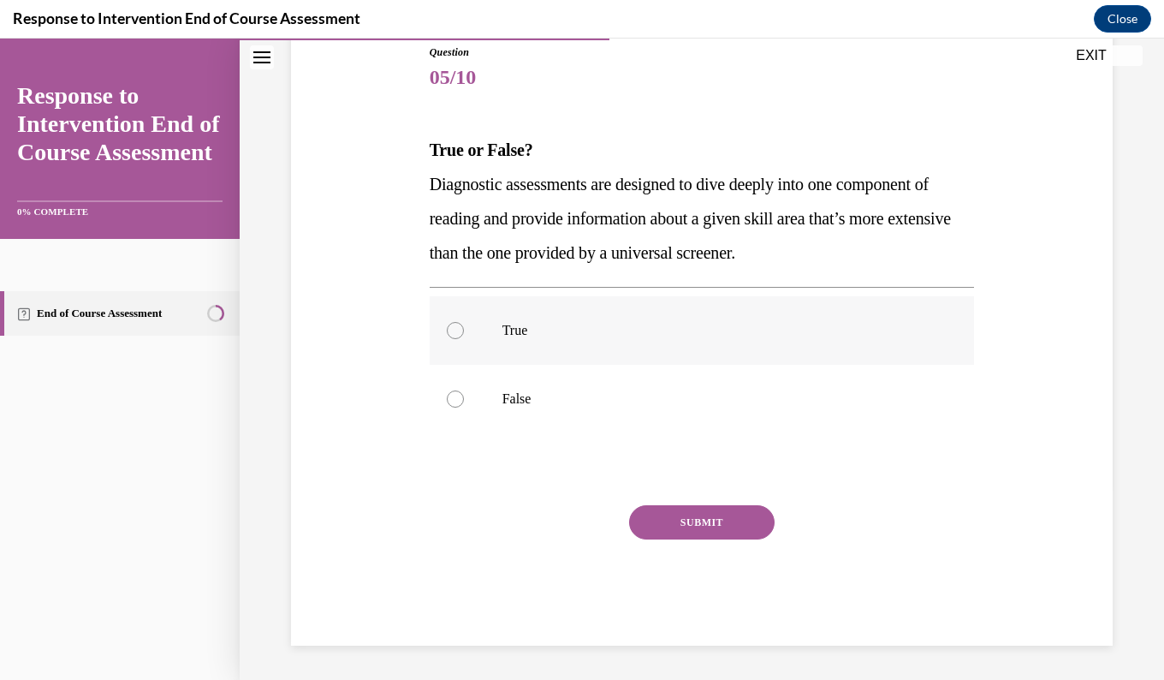
click at [437, 320] on label "True" at bounding box center [702, 330] width 545 height 68
click at [447, 322] on input "True" at bounding box center [455, 330] width 17 height 17
radio input "true"
click at [654, 531] on button "SUBMIT" at bounding box center [701, 522] width 145 height 34
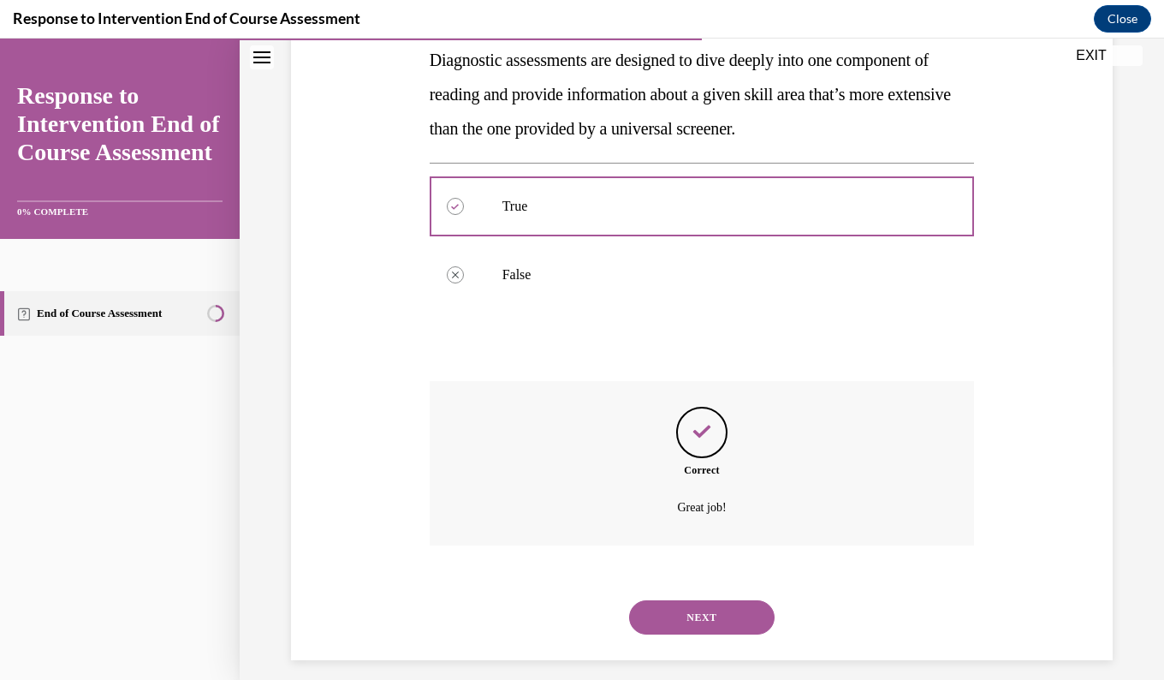
scroll to position [332, 0]
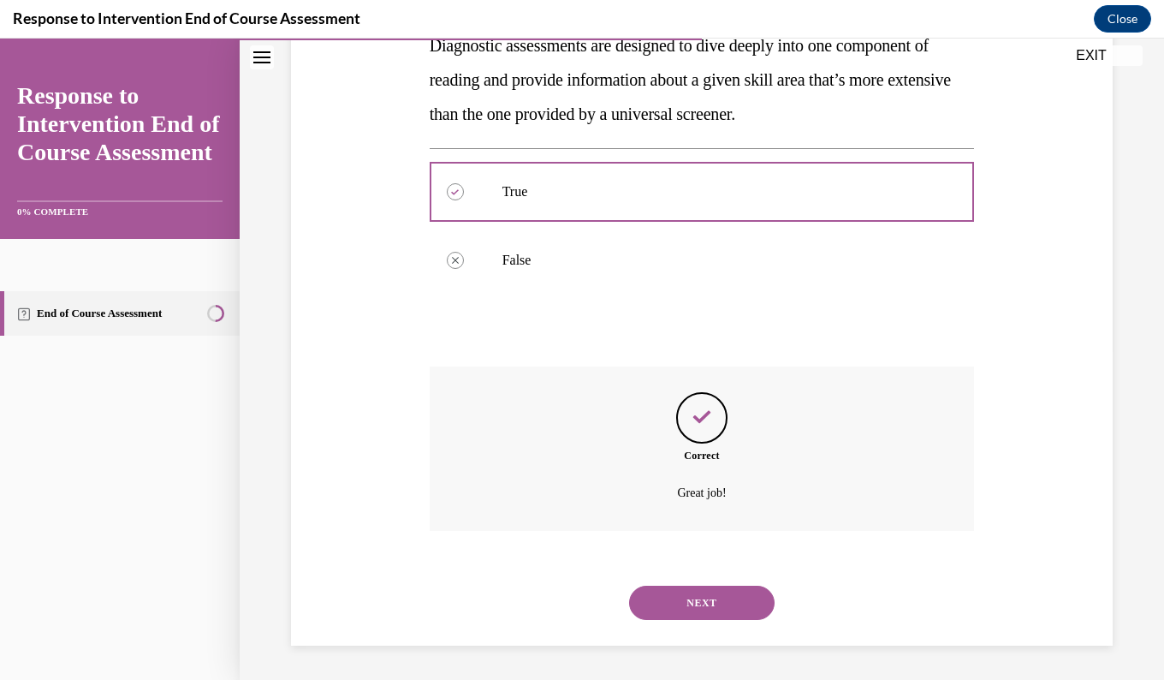
click at [692, 619] on button "NEXT" at bounding box center [701, 602] width 145 height 34
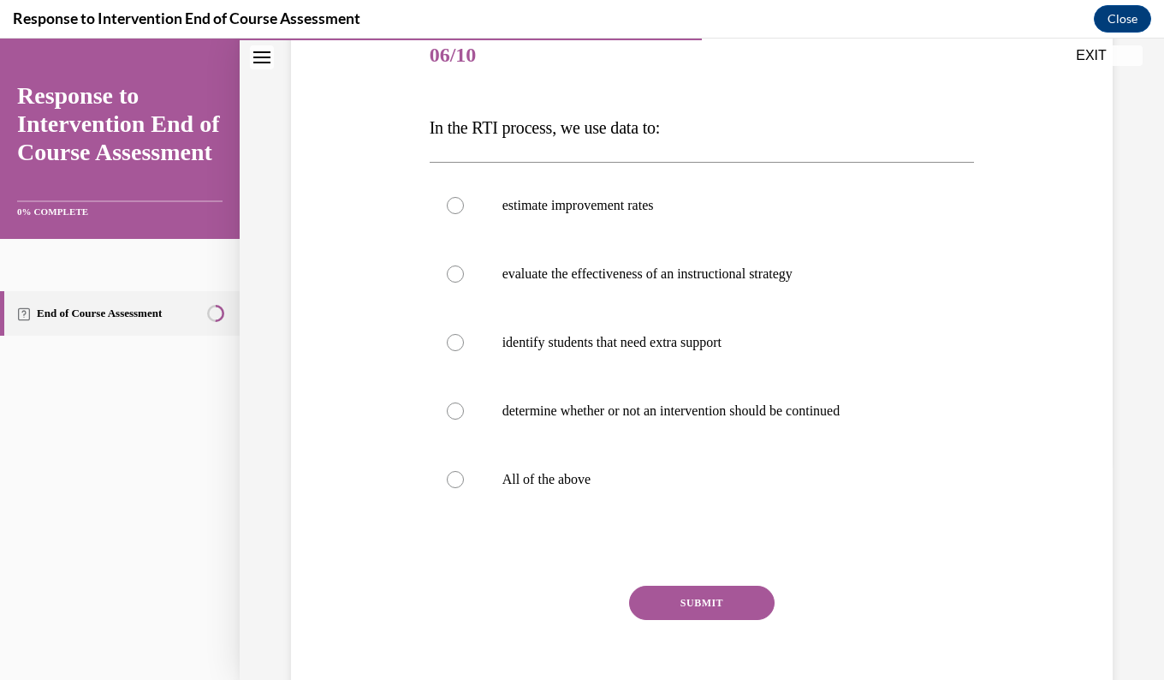
scroll to position [216, 0]
click at [453, 492] on label "All of the above" at bounding box center [702, 479] width 545 height 68
click at [453, 488] on input "All of the above" at bounding box center [455, 479] width 17 height 17
radio input "true"
click at [658, 591] on button "SUBMIT" at bounding box center [701, 602] width 145 height 34
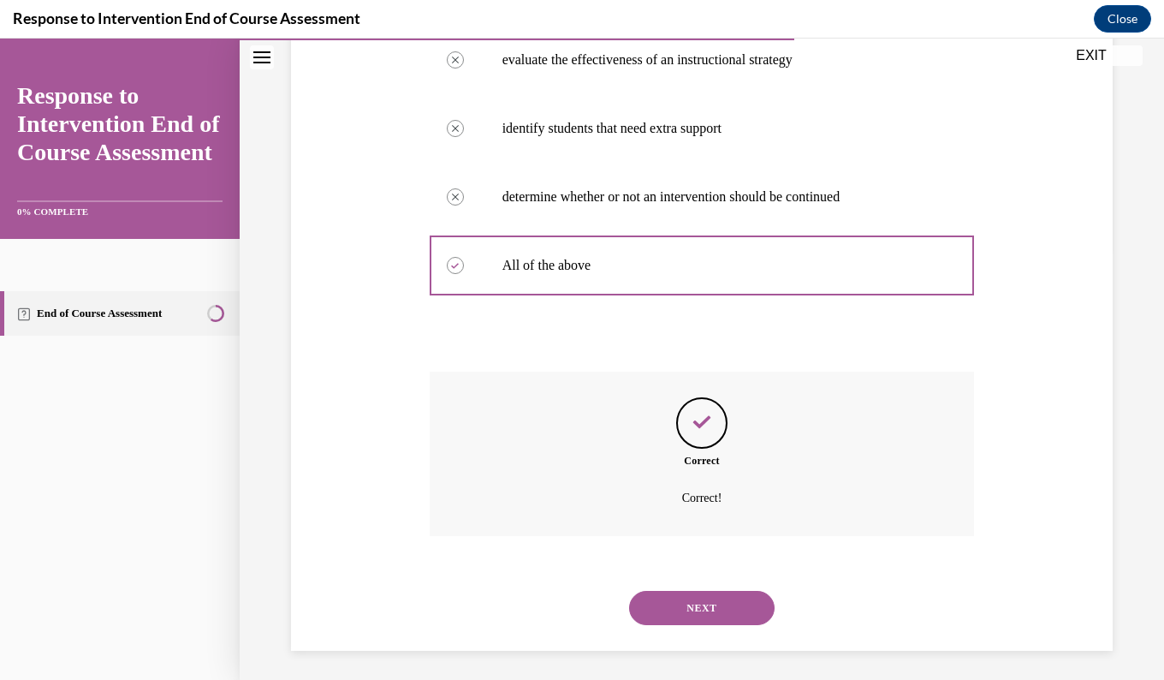
scroll to position [435, 0]
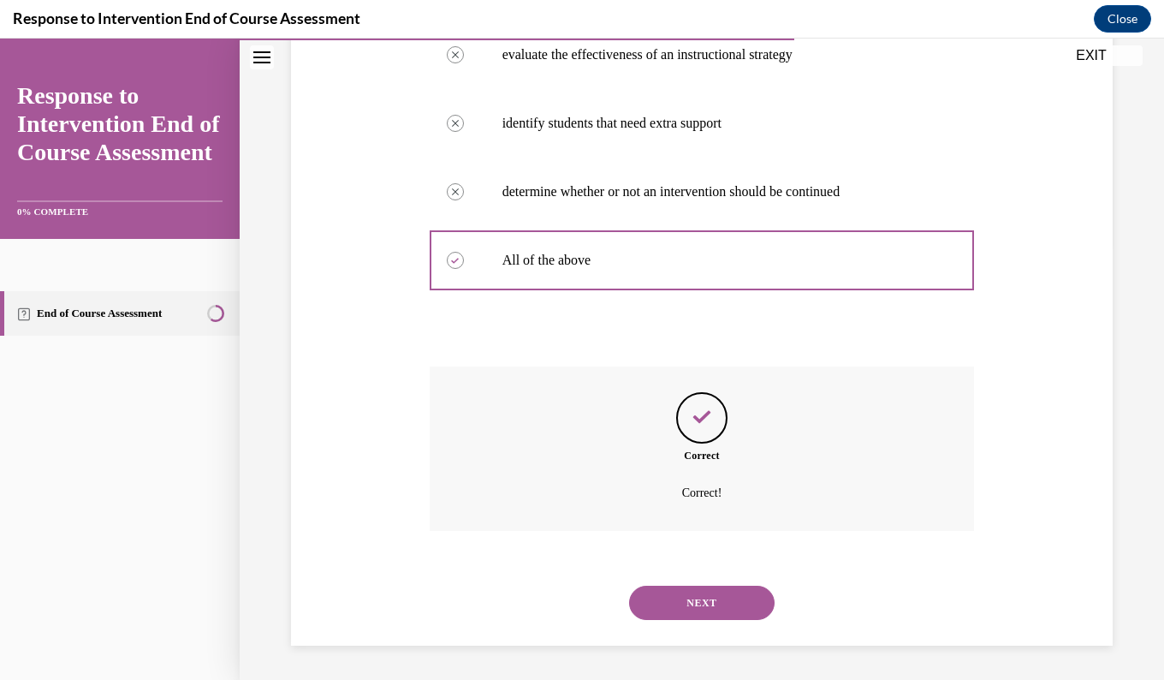
click at [651, 602] on button "NEXT" at bounding box center [701, 602] width 145 height 34
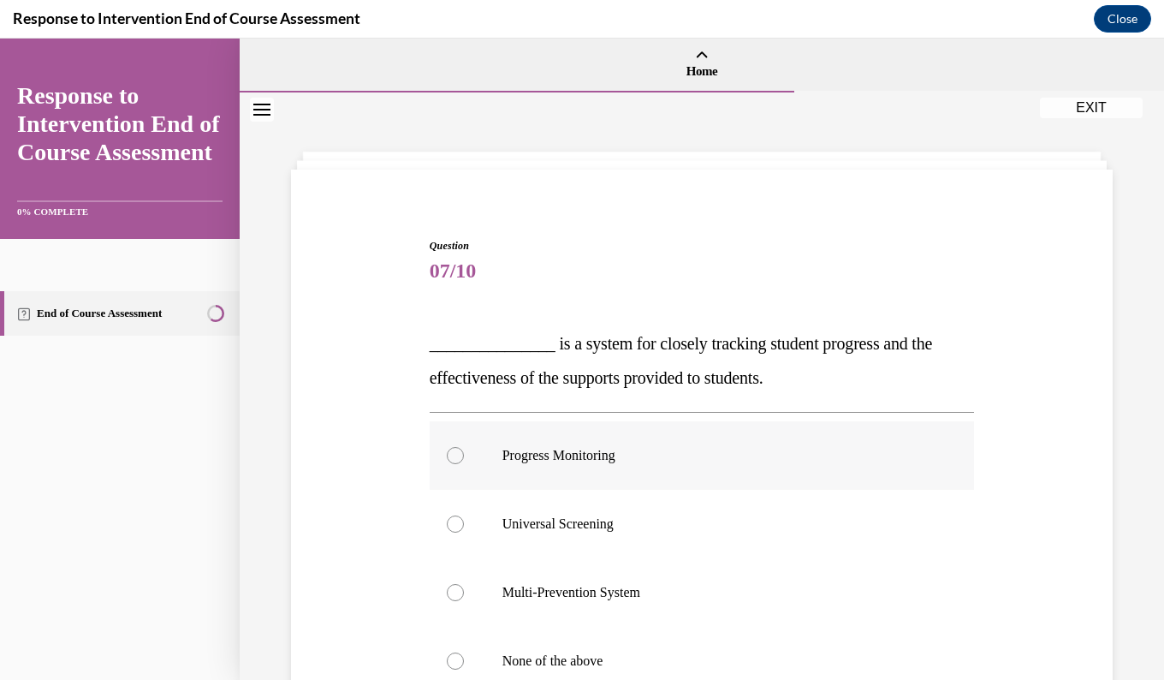
click at [430, 464] on label "Progress Monitoring" at bounding box center [702, 455] width 545 height 68
click at [447, 464] on input "Progress Monitoring" at bounding box center [455, 455] width 17 height 17
radio input "true"
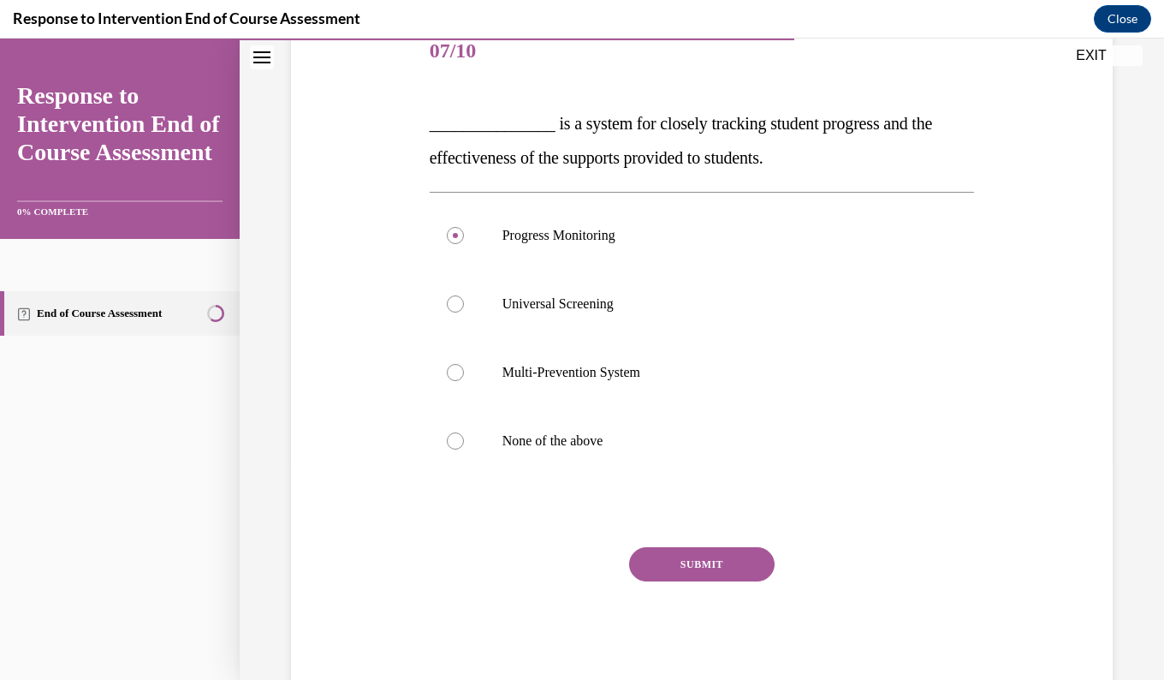
click at [656, 560] on button "SUBMIT" at bounding box center [701, 564] width 145 height 34
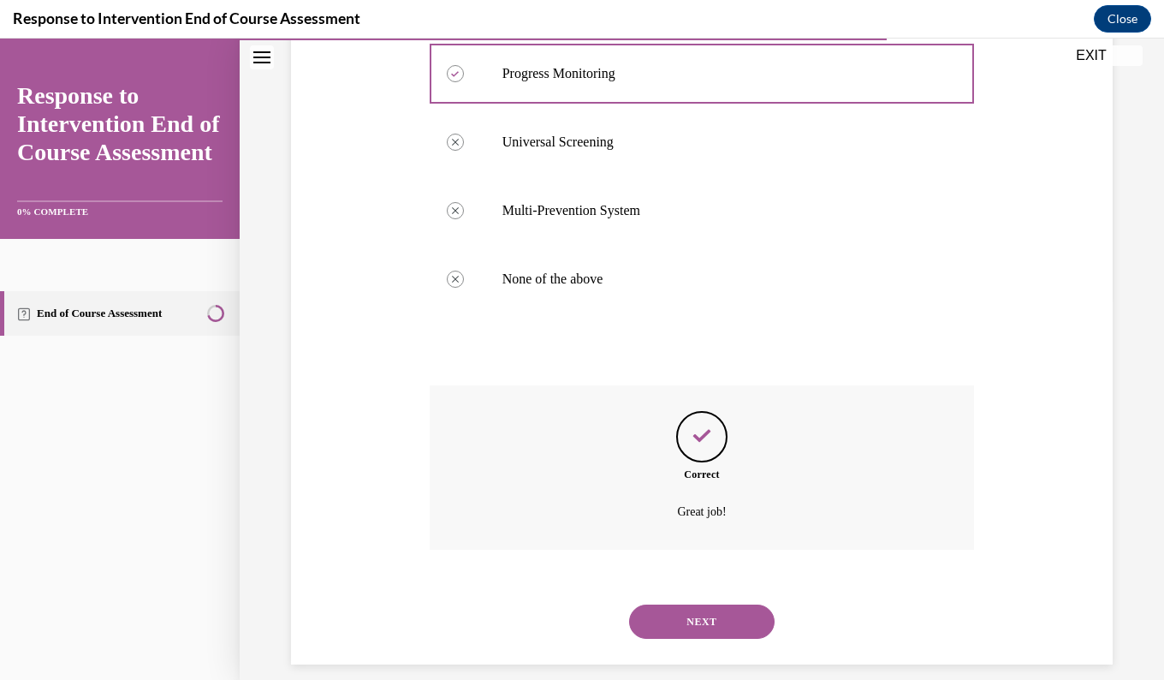
scroll to position [401, 0]
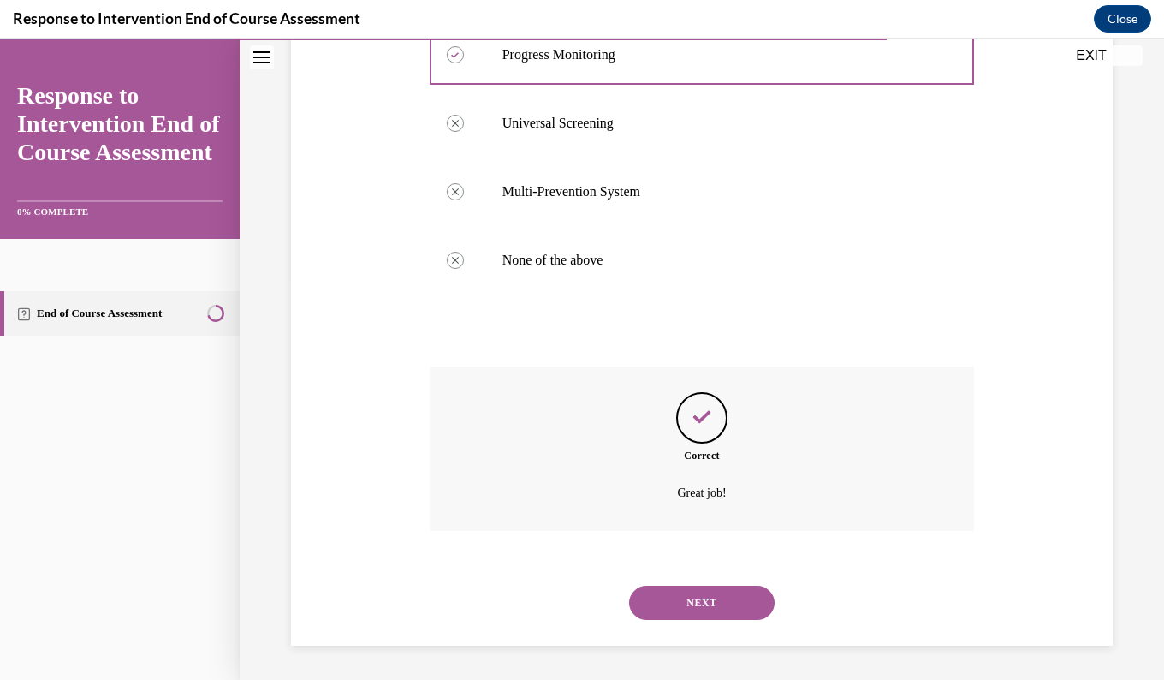
click at [497, 36] on div "Response to Intervention End of Course Assessment Close" at bounding box center [582, 19] width 1164 height 39
click at [655, 614] on button "NEXT" at bounding box center [701, 602] width 145 height 34
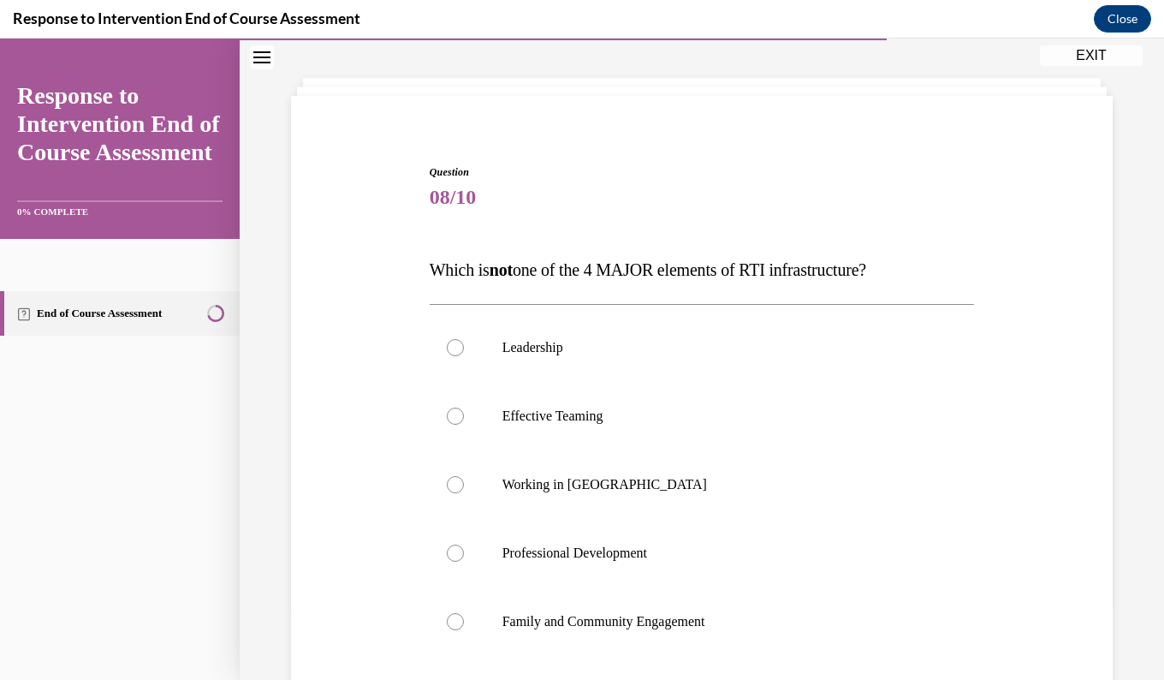
scroll to position [134, 0]
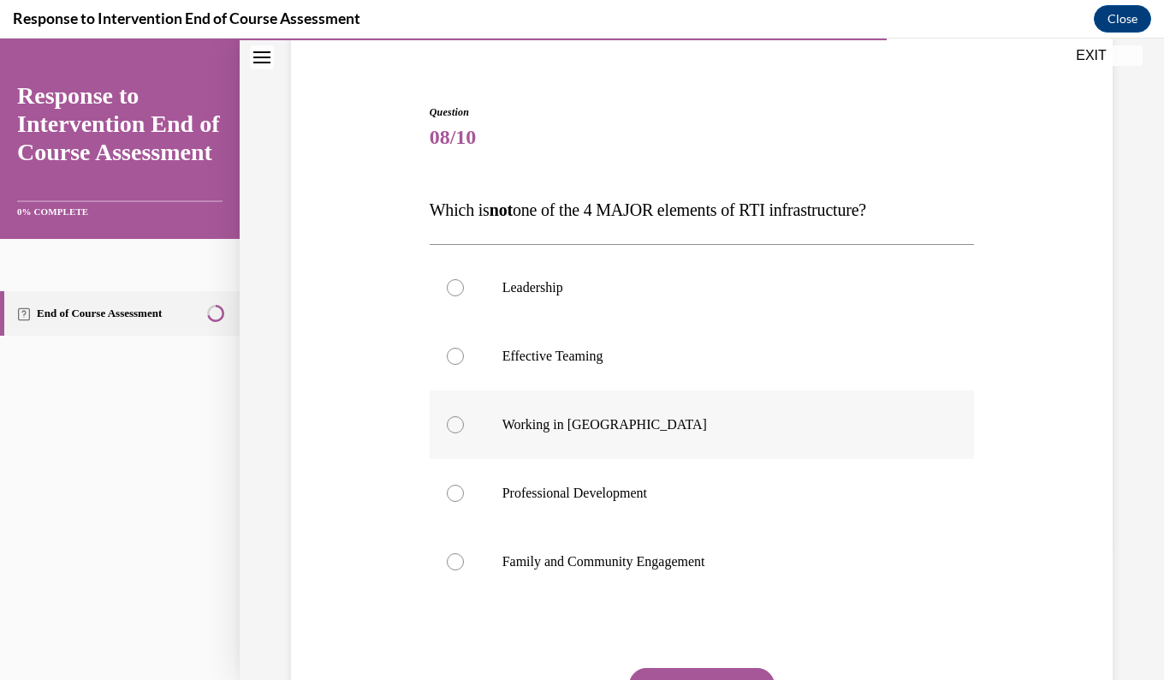
click at [457, 413] on label "Working in Silos" at bounding box center [702, 424] width 545 height 68
click at [457, 416] on input "Working in Silos" at bounding box center [455, 424] width 17 height 17
radio input "true"
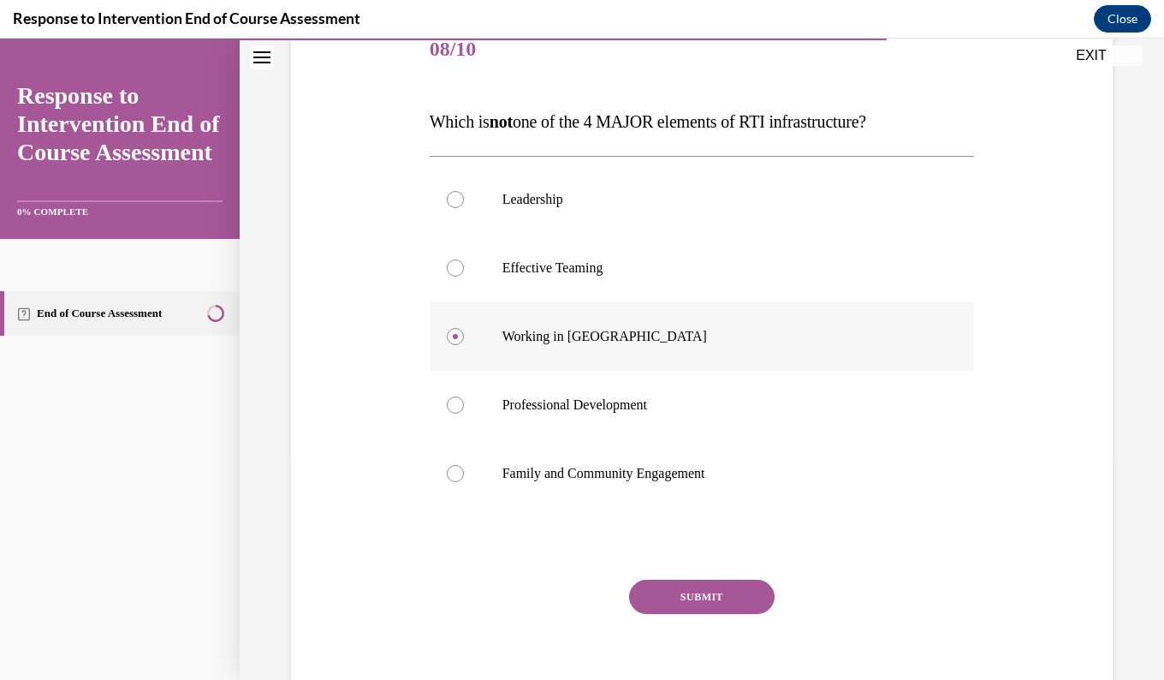
scroll to position [276, 0]
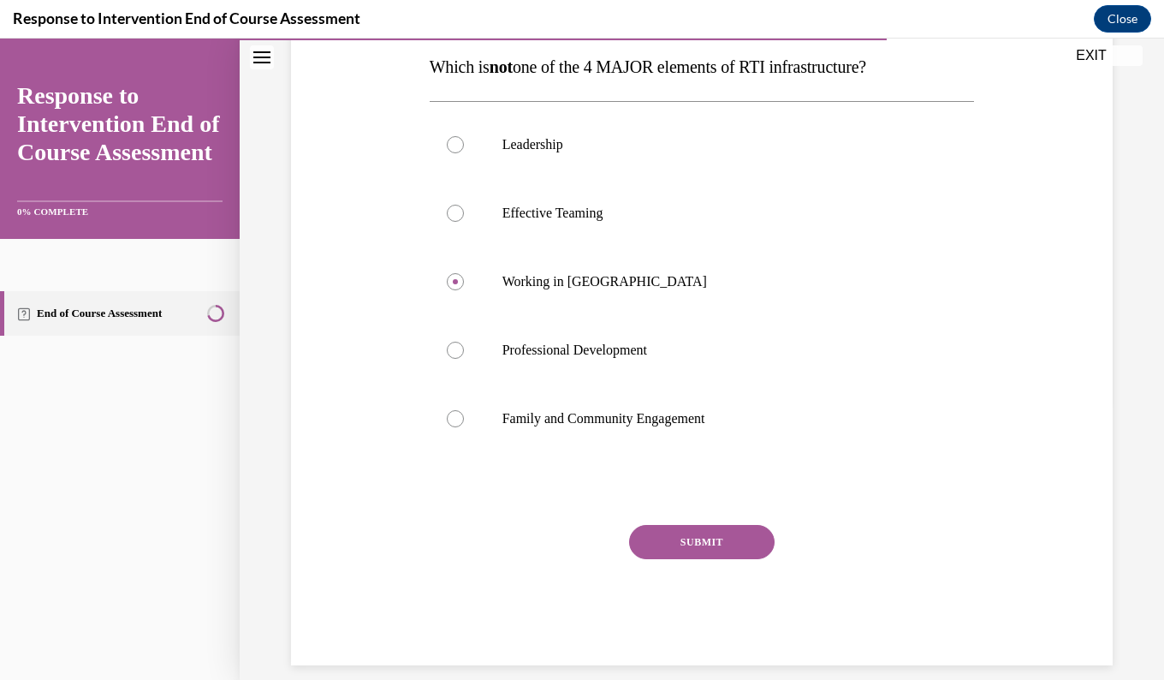
click at [651, 546] on button "SUBMIT" at bounding box center [701, 542] width 145 height 34
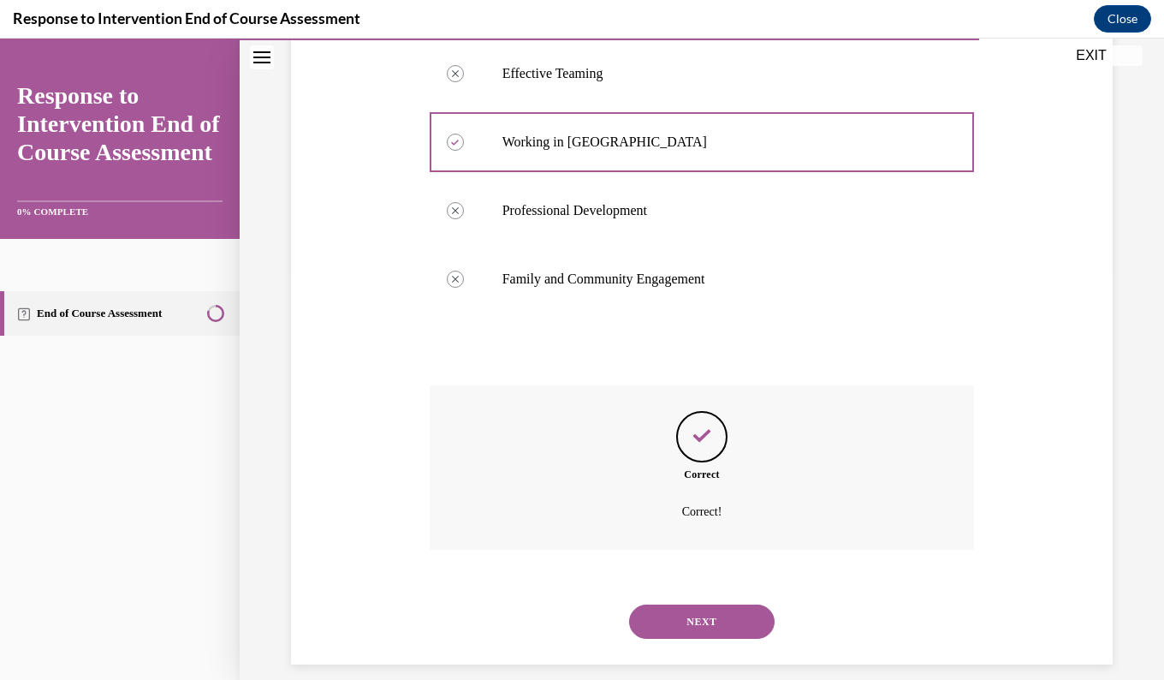
scroll to position [435, 0]
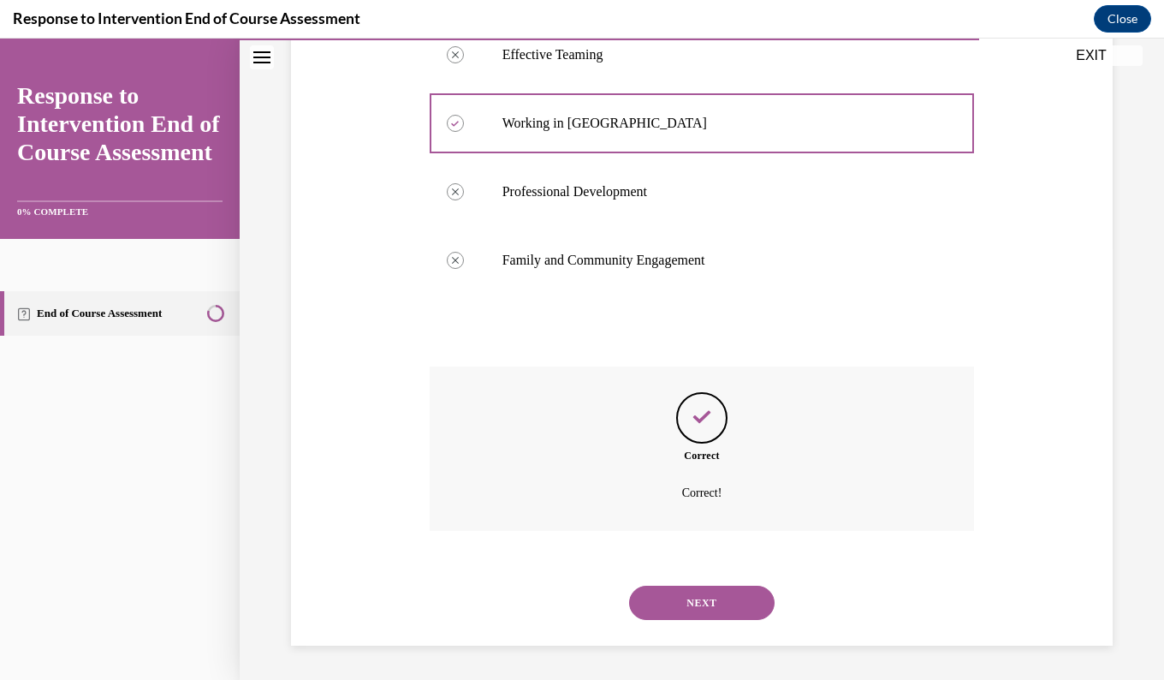
click at [659, 613] on button "NEXT" at bounding box center [701, 602] width 145 height 34
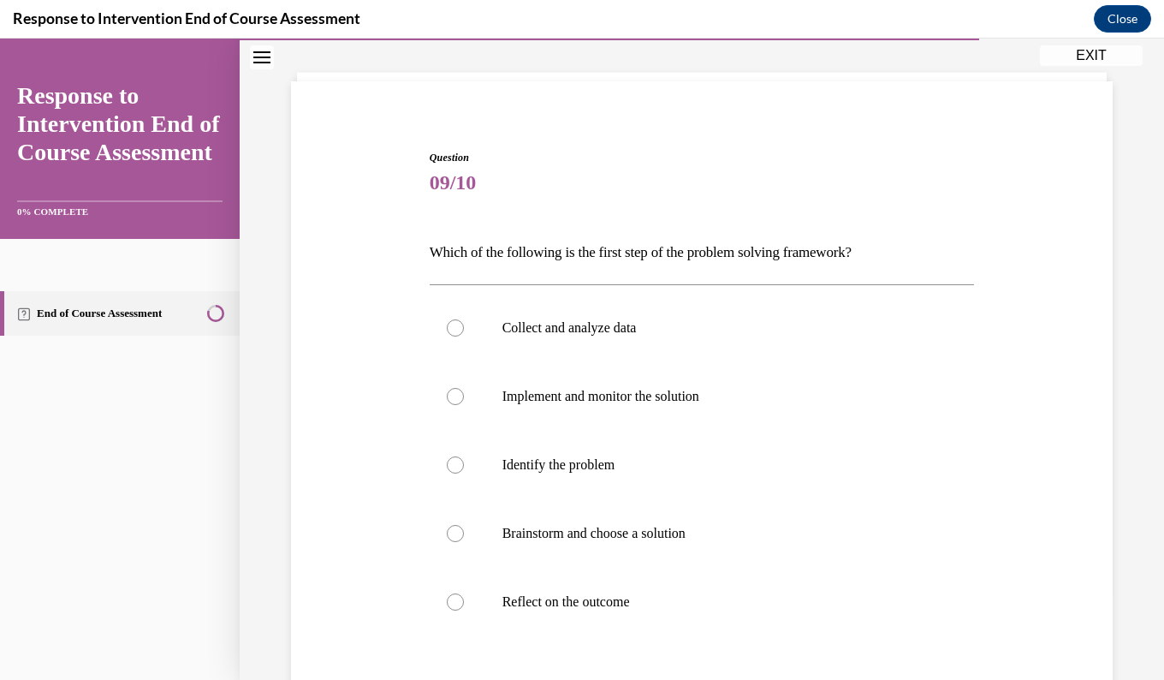
scroll to position [124, 0]
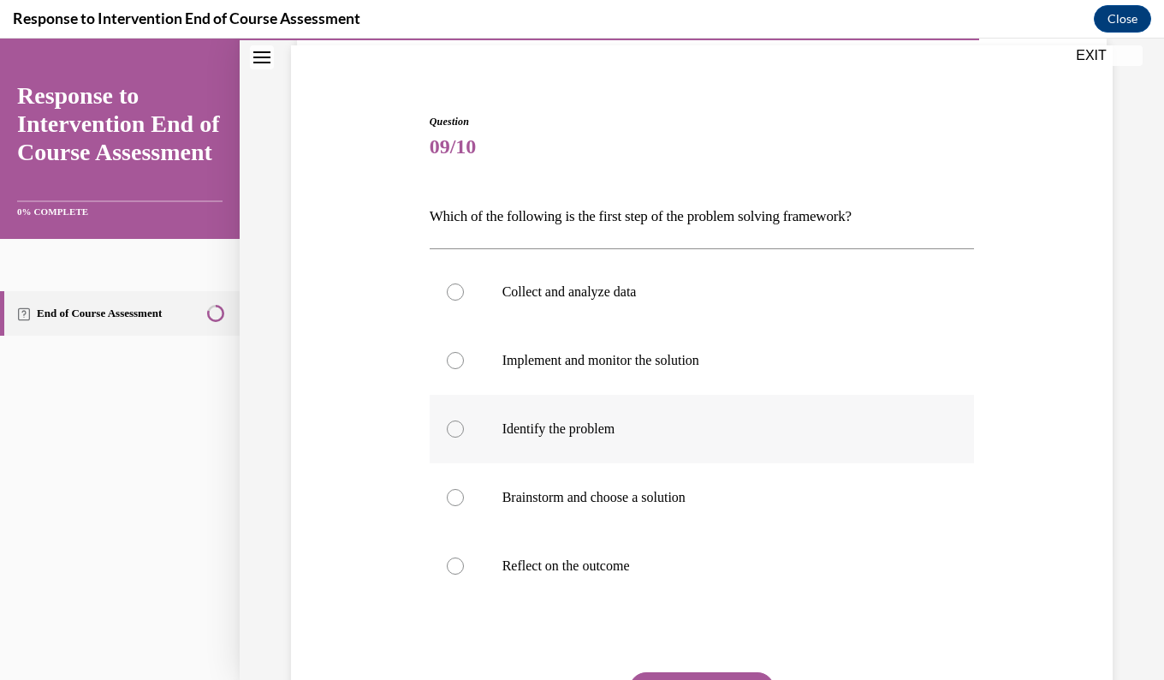
click at [448, 419] on label "Identify the problem" at bounding box center [702, 429] width 545 height 68
click at [448, 420] on input "Identify the problem" at bounding box center [455, 428] width 17 height 17
radio input "true"
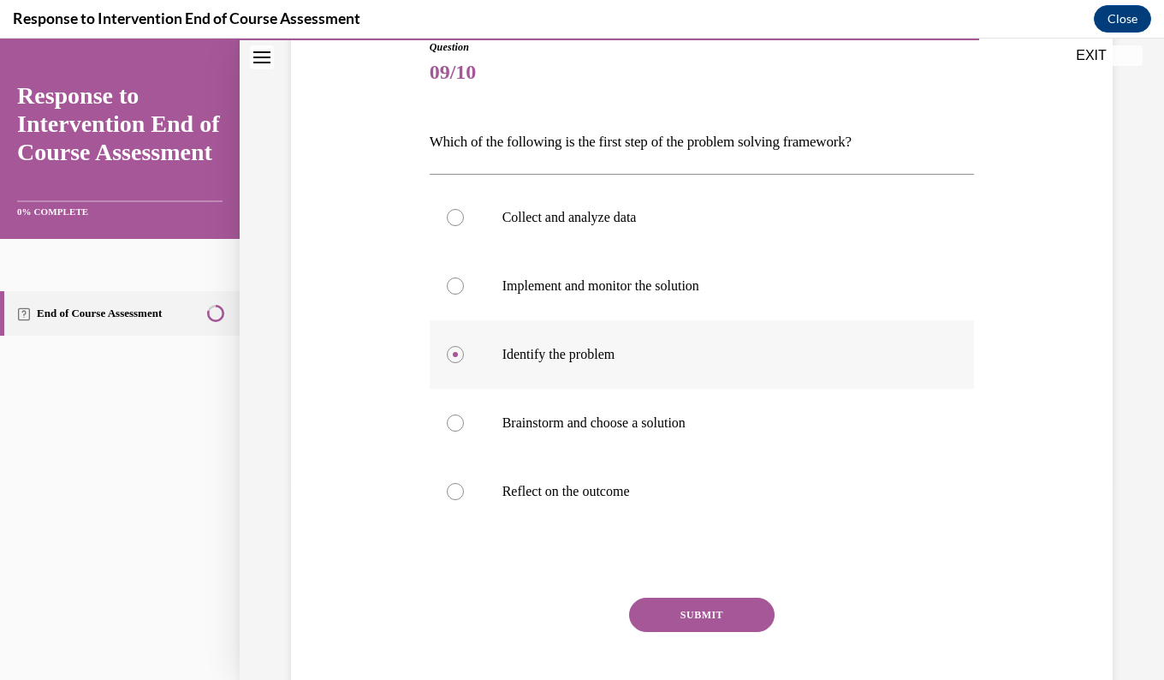
scroll to position [291, 0]
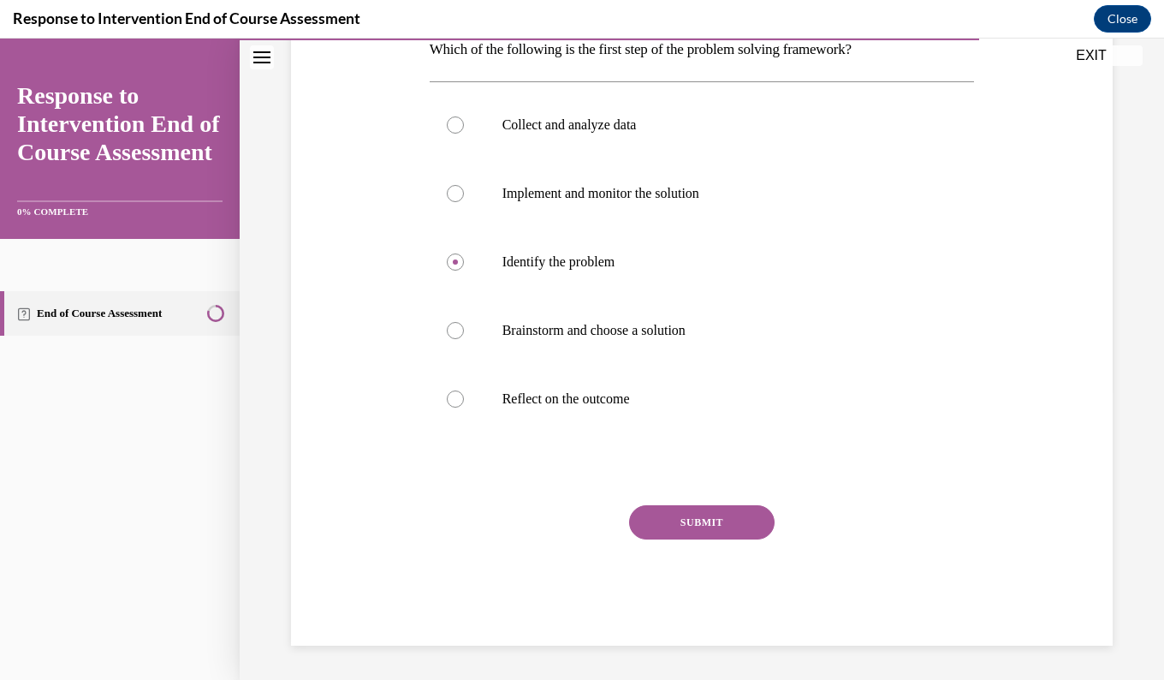
click at [650, 518] on button "SUBMIT" at bounding box center [701, 522] width 145 height 34
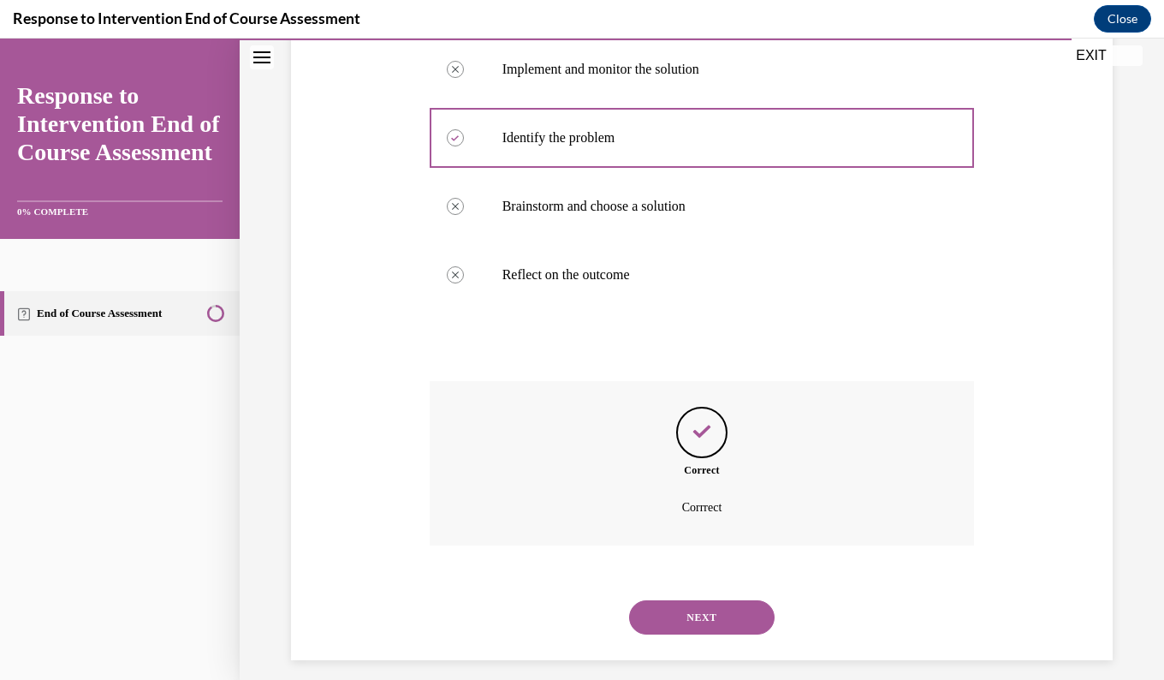
scroll to position [430, 0]
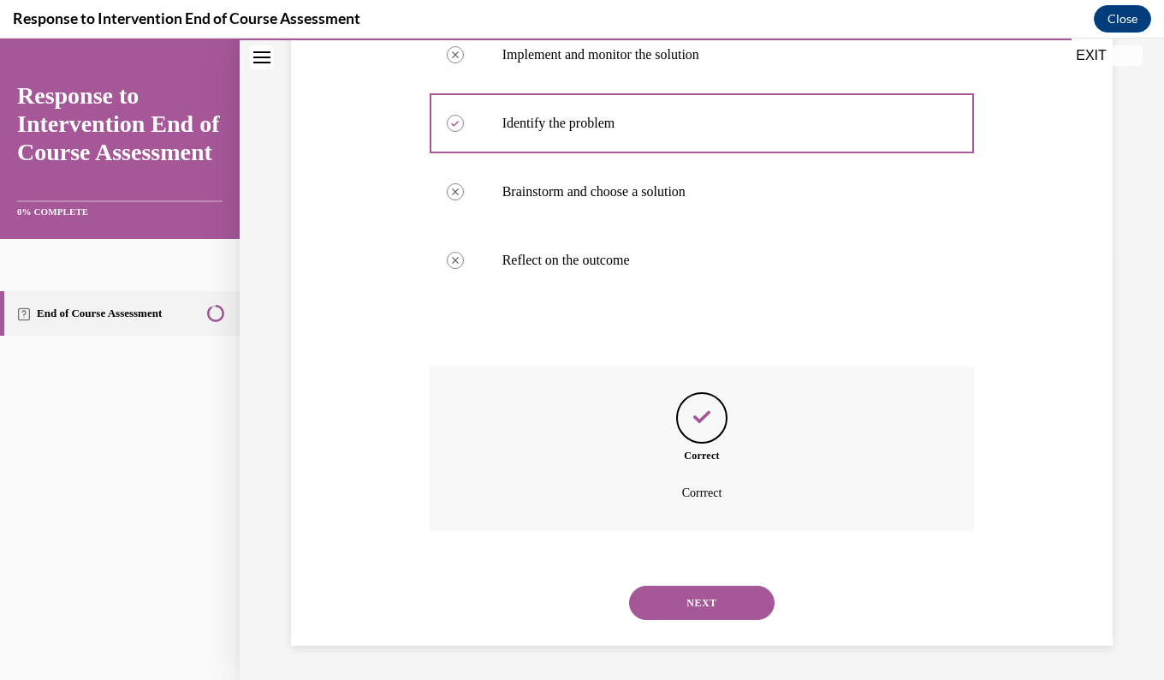
click at [670, 614] on button "NEXT" at bounding box center [701, 602] width 145 height 34
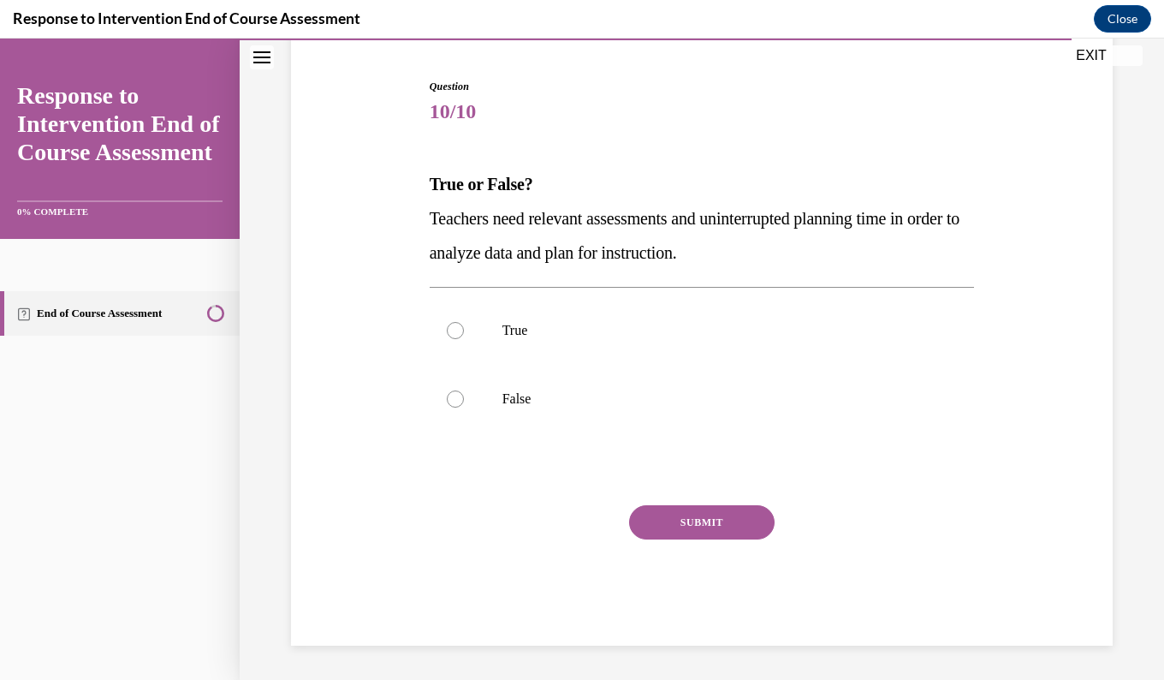
scroll to position [159, 0]
click at [446, 318] on label "True" at bounding box center [702, 330] width 545 height 68
click at [447, 322] on input "True" at bounding box center [455, 330] width 17 height 17
radio input "true"
click at [693, 522] on button "SUBMIT" at bounding box center [701, 522] width 145 height 34
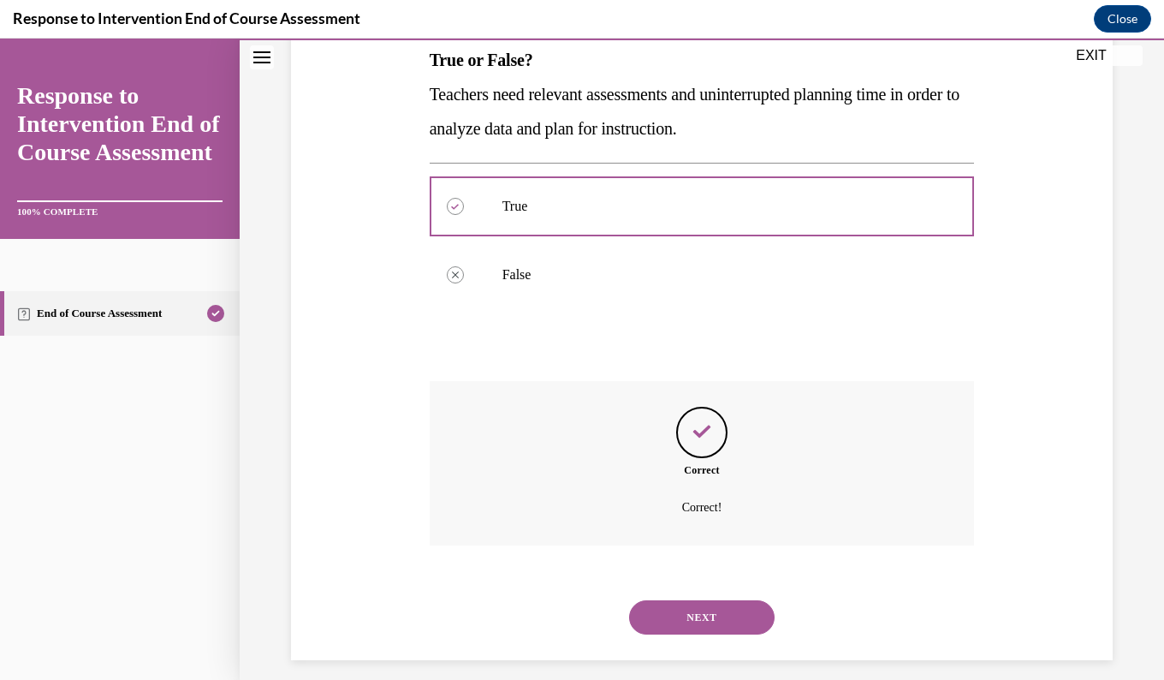
scroll to position [298, 0]
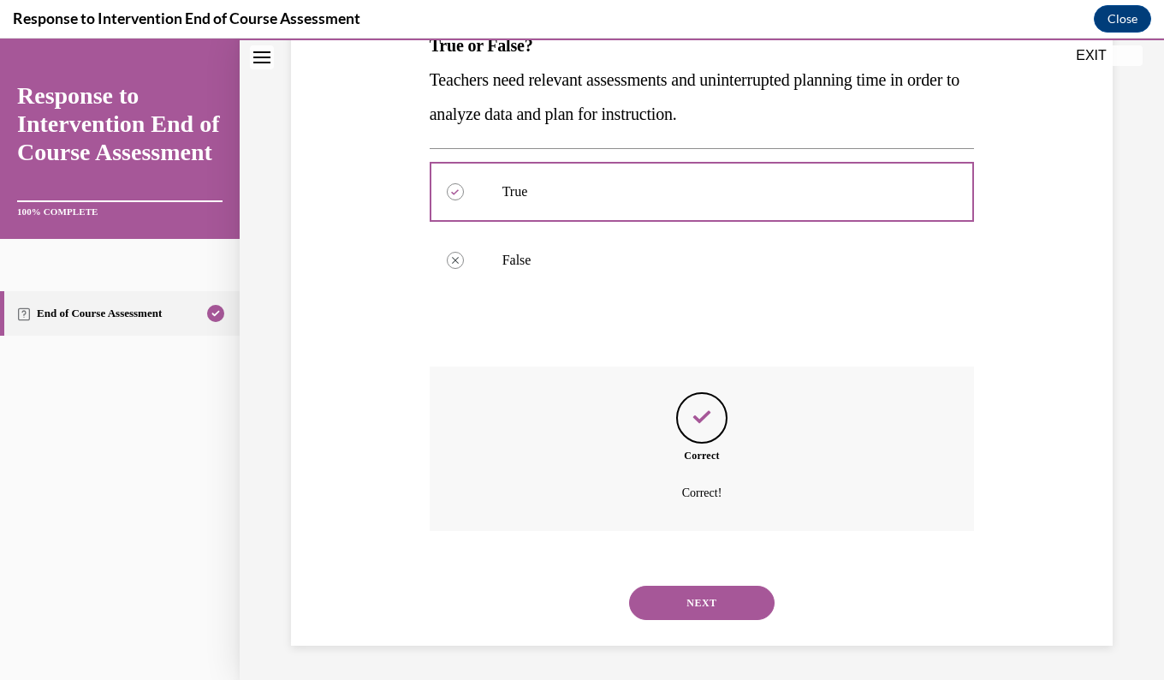
click at [657, 595] on button "NEXT" at bounding box center [701, 602] width 145 height 34
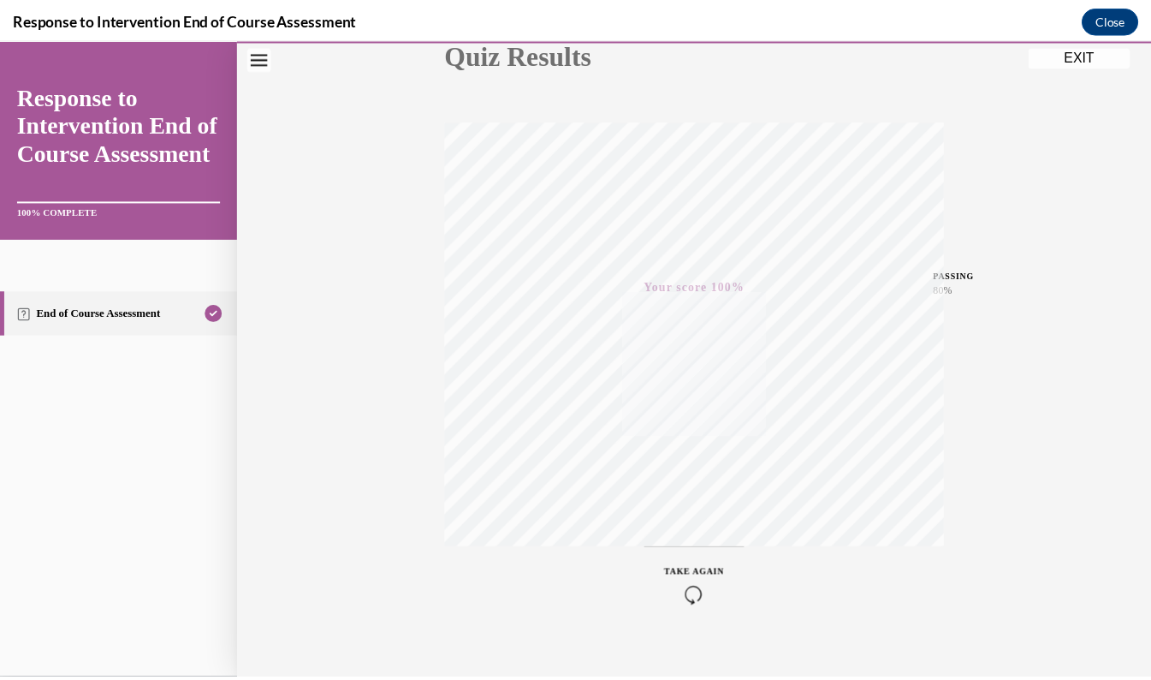
scroll to position [236, 0]
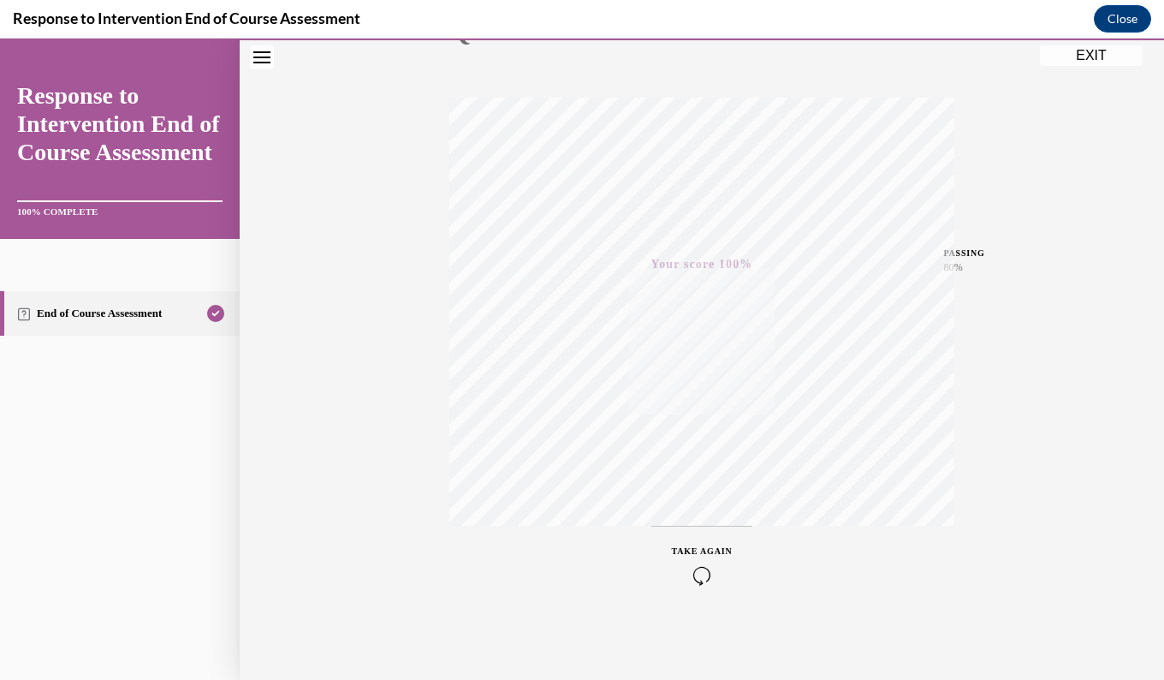
click at [1086, 56] on button "EXIT" at bounding box center [1091, 55] width 103 height 21
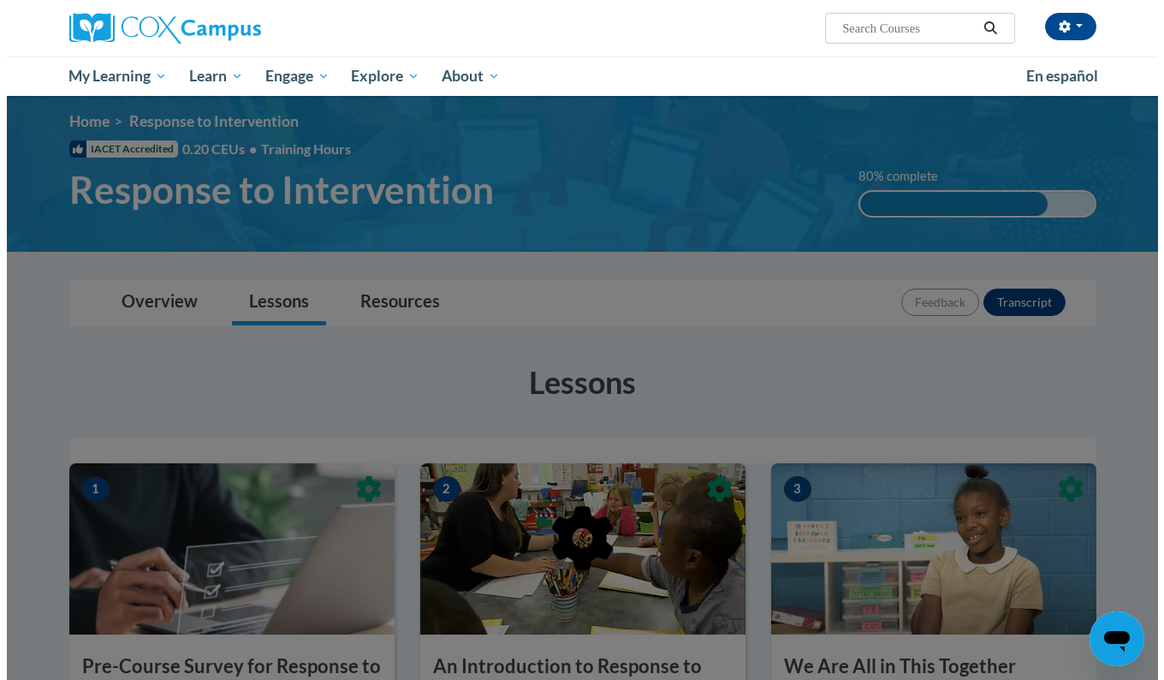
scroll to position [0, 0]
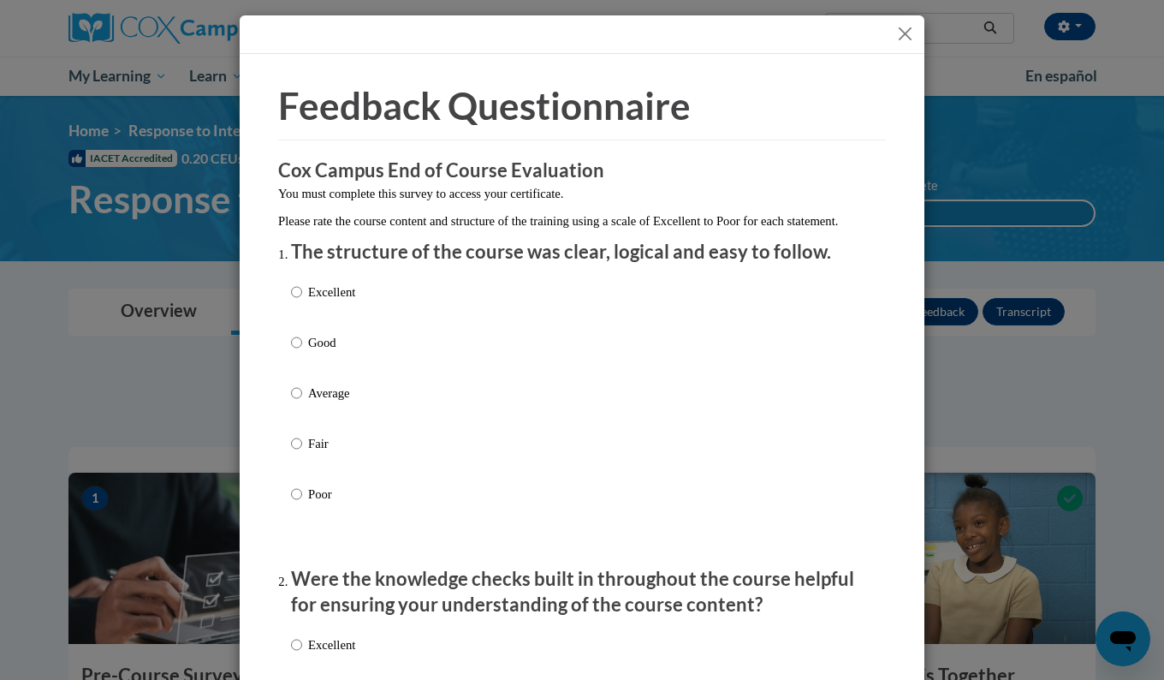
click at [326, 301] on p "Excellent" at bounding box center [331, 291] width 47 height 19
click at [302, 301] on input "Excellent" at bounding box center [296, 291] width 11 height 19
radio input "true"
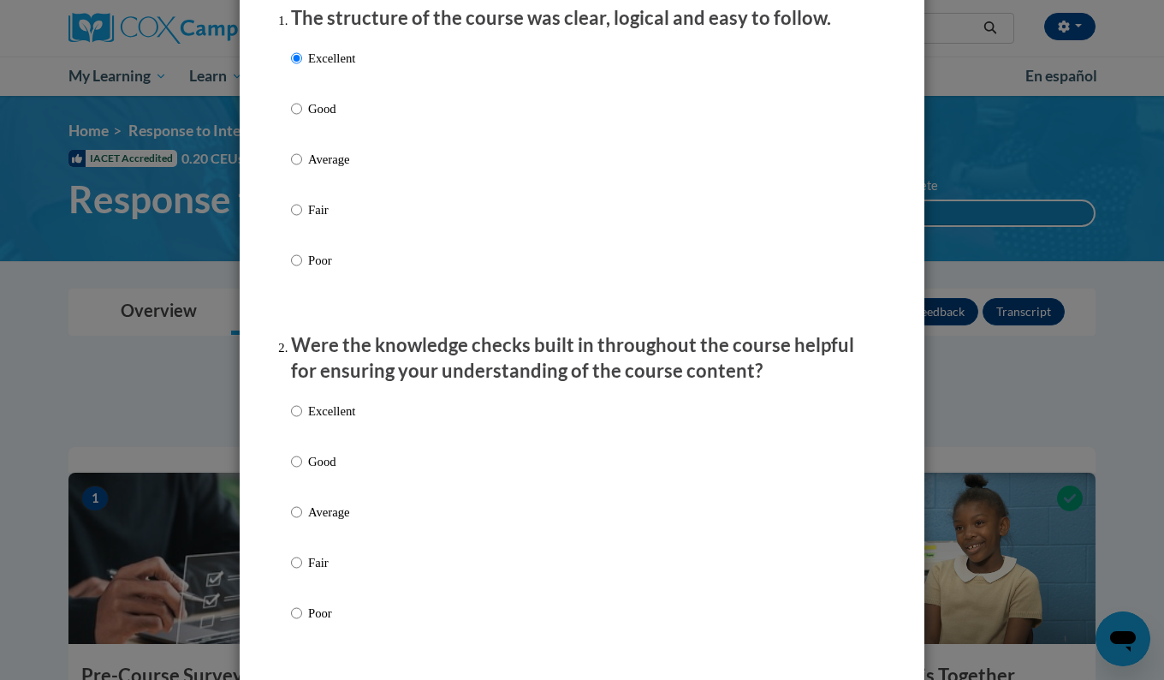
click at [297, 426] on label "Excellent" at bounding box center [323, 424] width 64 height 46
click at [297, 420] on input "Excellent" at bounding box center [296, 410] width 11 height 19
radio input "true"
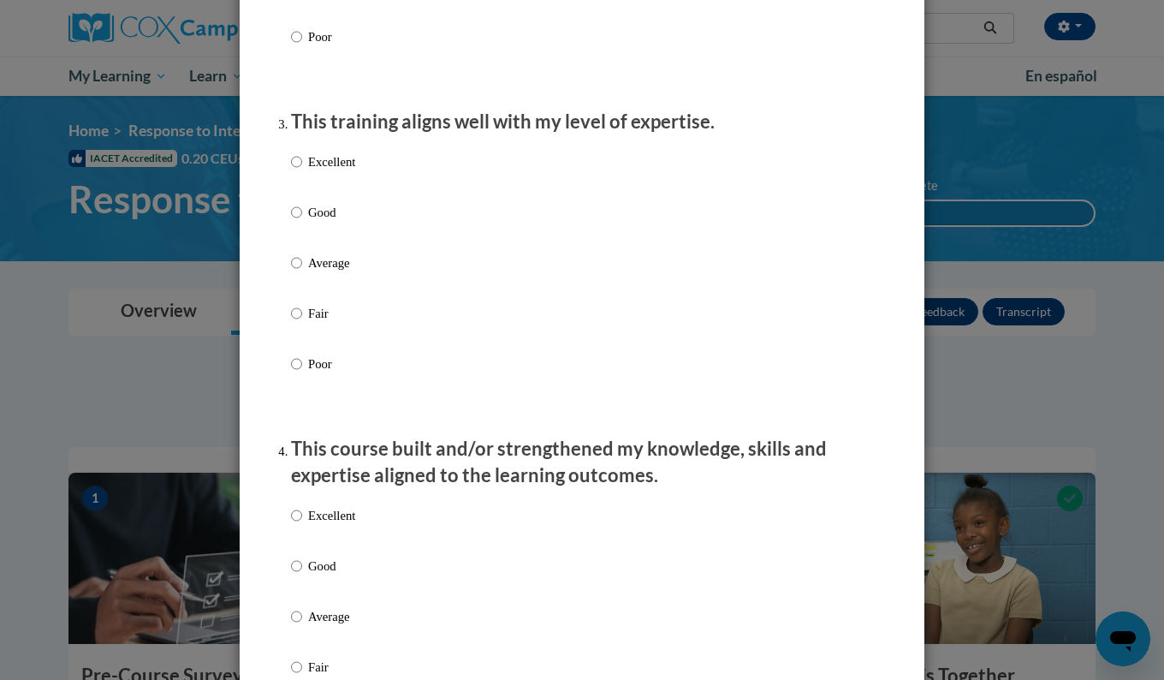
scroll to position [823, 0]
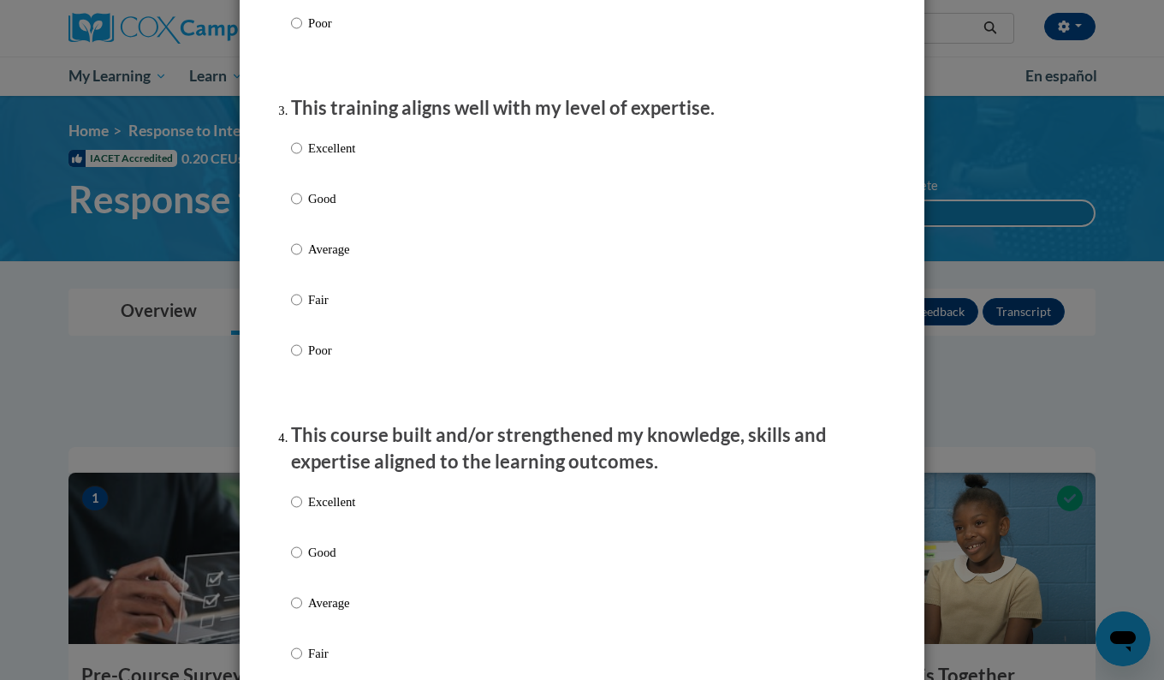
click at [320, 157] on p "Excellent" at bounding box center [331, 148] width 47 height 19
click at [302, 157] on input "Excellent" at bounding box center [296, 148] width 11 height 19
radio input "true"
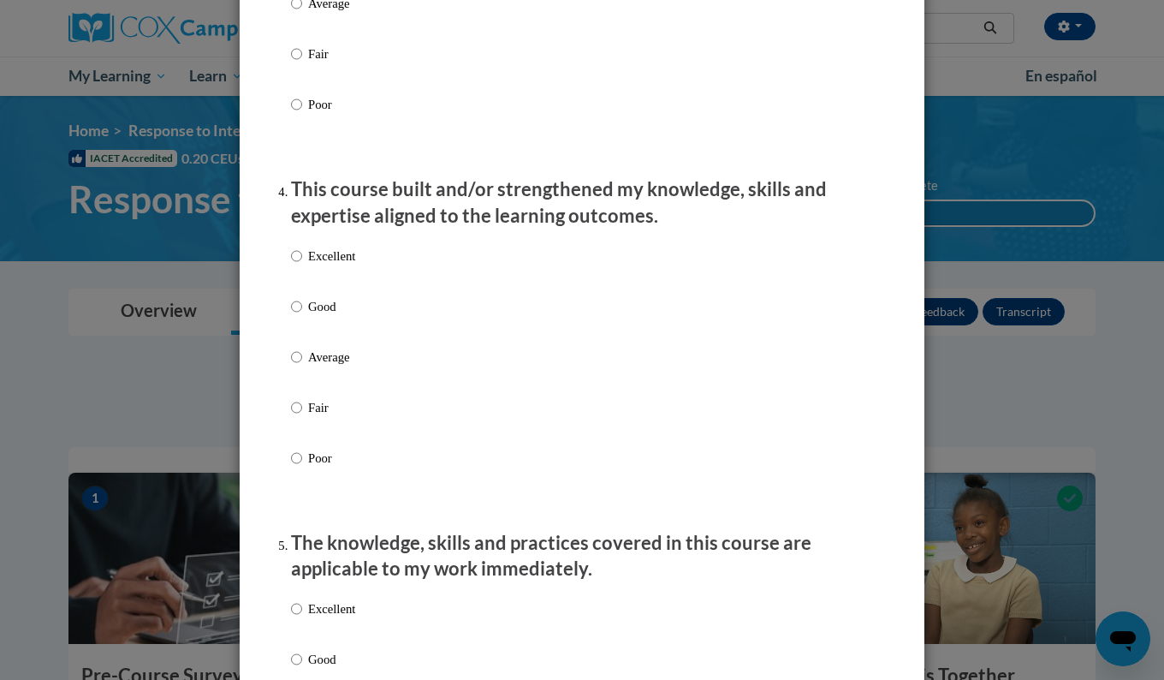
scroll to position [1073, 0]
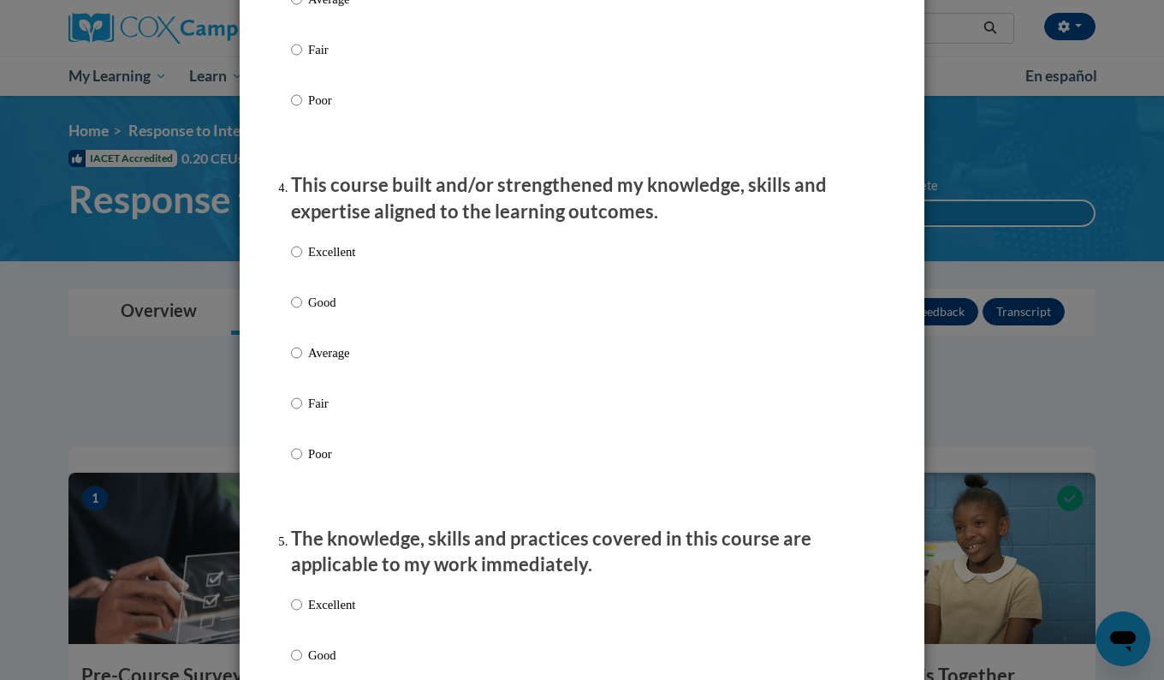
click at [321, 261] on p "Excellent" at bounding box center [331, 251] width 47 height 19
click at [302, 261] on input "Excellent" at bounding box center [296, 251] width 11 height 19
radio input "true"
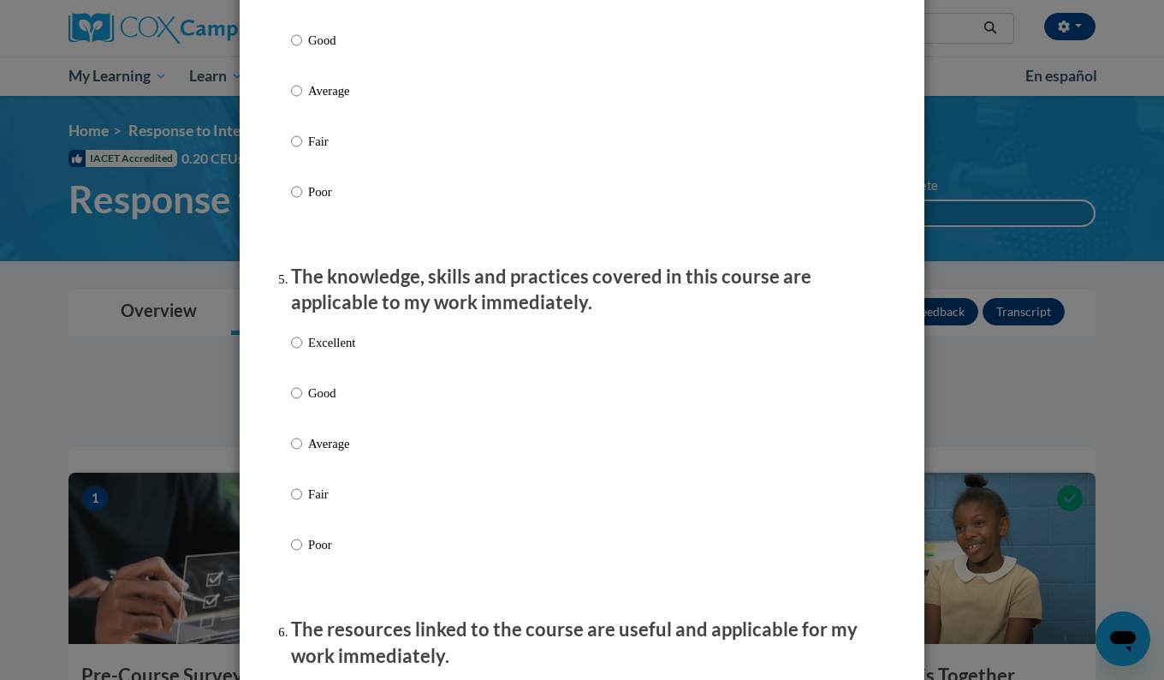
scroll to position [1336, 0]
click at [310, 351] on p "Excellent" at bounding box center [331, 341] width 47 height 19
click at [302, 351] on input "Excellent" at bounding box center [296, 341] width 11 height 19
radio input "true"
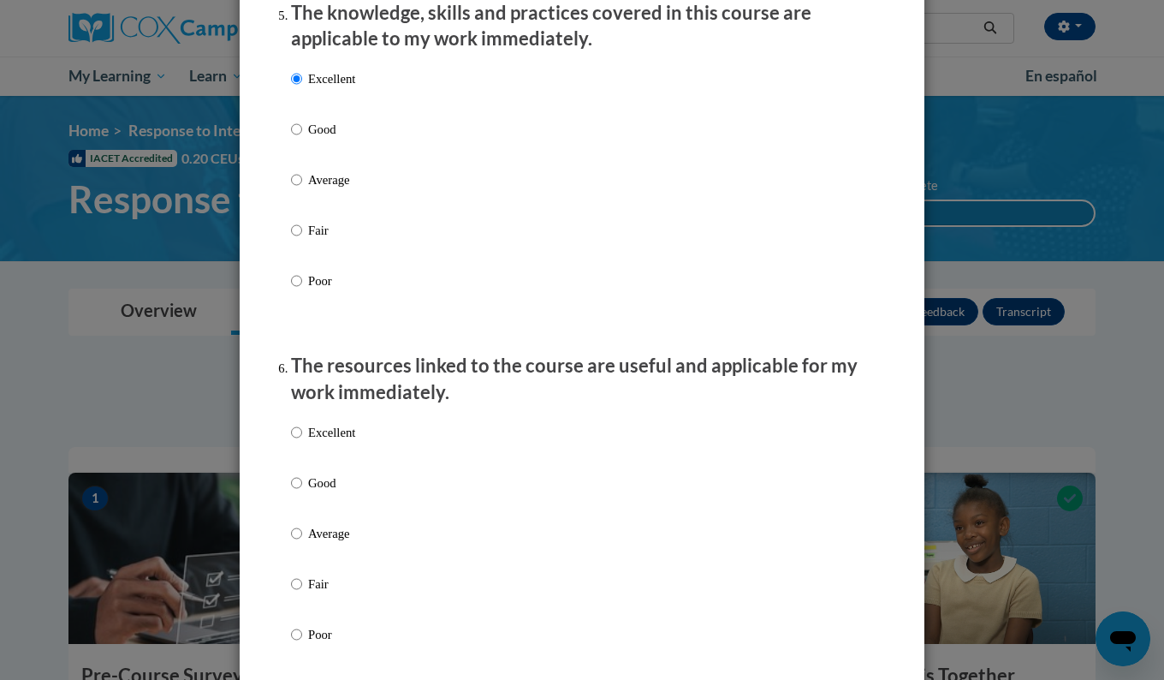
click at [308, 442] on p "Excellent" at bounding box center [331, 432] width 47 height 19
click at [302, 442] on input "Excellent" at bounding box center [296, 432] width 11 height 19
radio input "true"
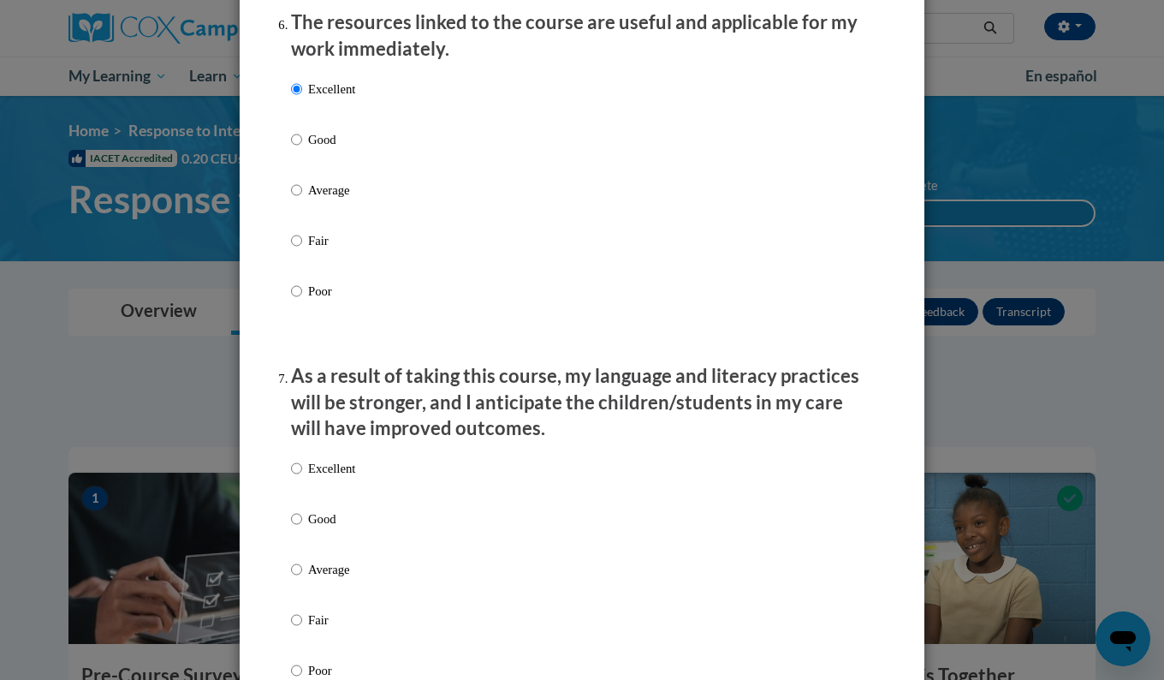
click at [314, 478] on p "Excellent" at bounding box center [331, 468] width 47 height 19
click at [302, 478] on input "Excellent" at bounding box center [296, 468] width 11 height 19
radio input "true"
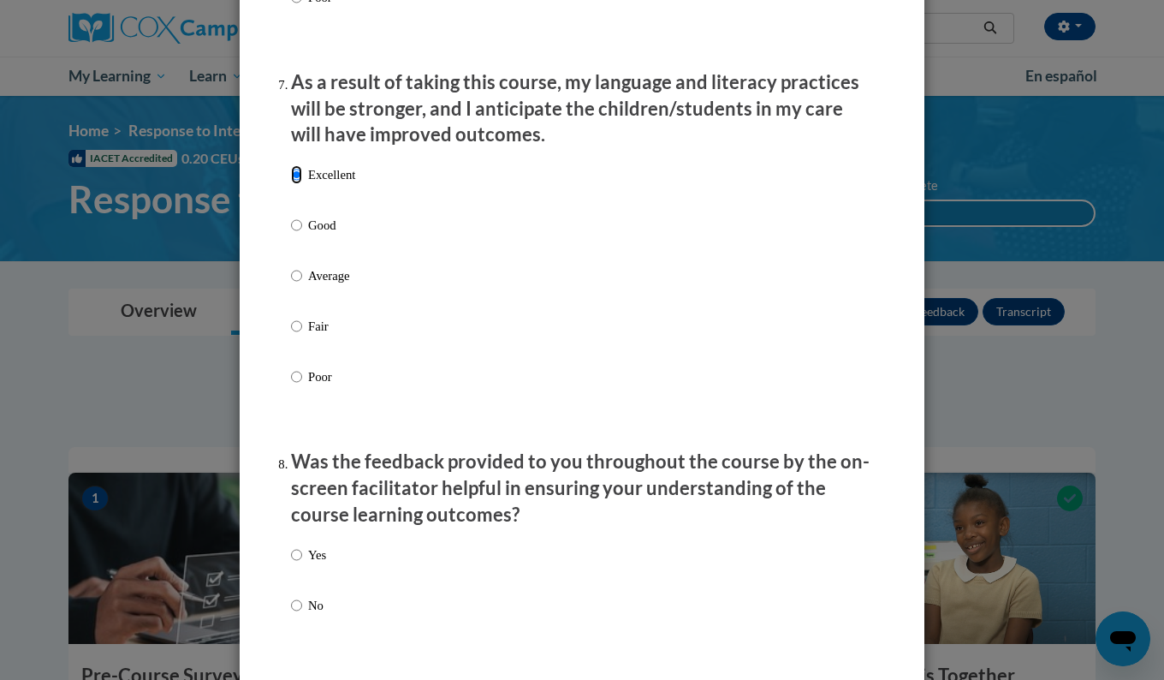
scroll to position [2237, 0]
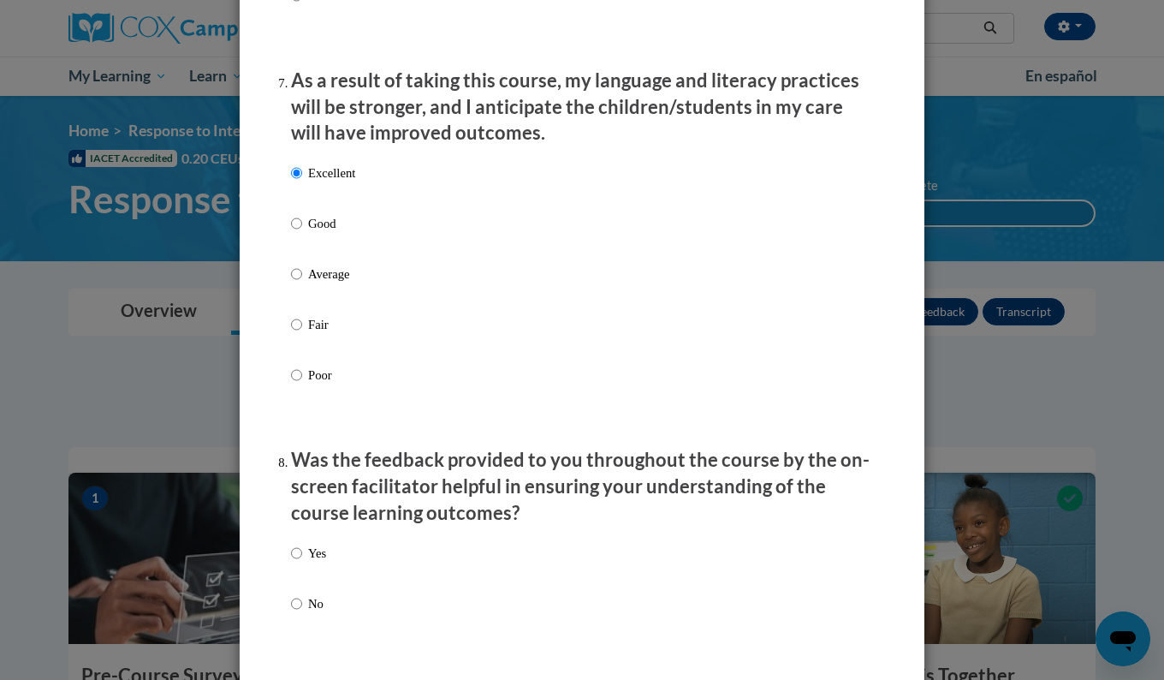
click at [308, 561] on p "Yes" at bounding box center [317, 552] width 18 height 19
click at [302, 561] on input "Yes" at bounding box center [296, 552] width 11 height 19
radio input "true"
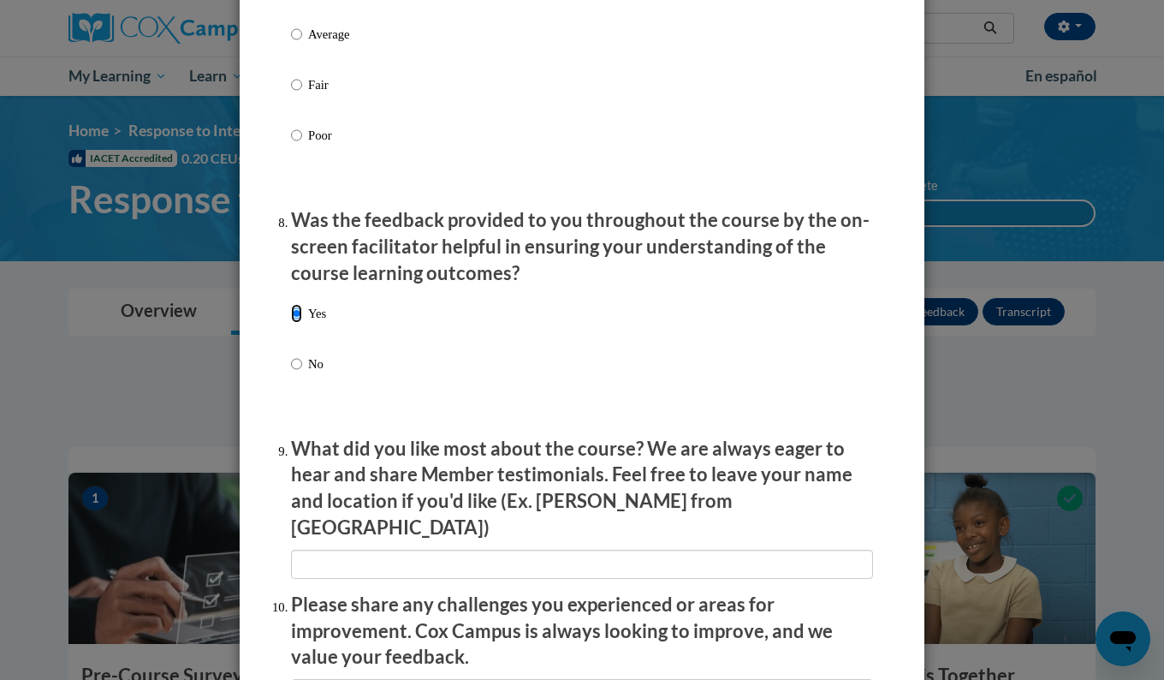
scroll to position [2481, 0]
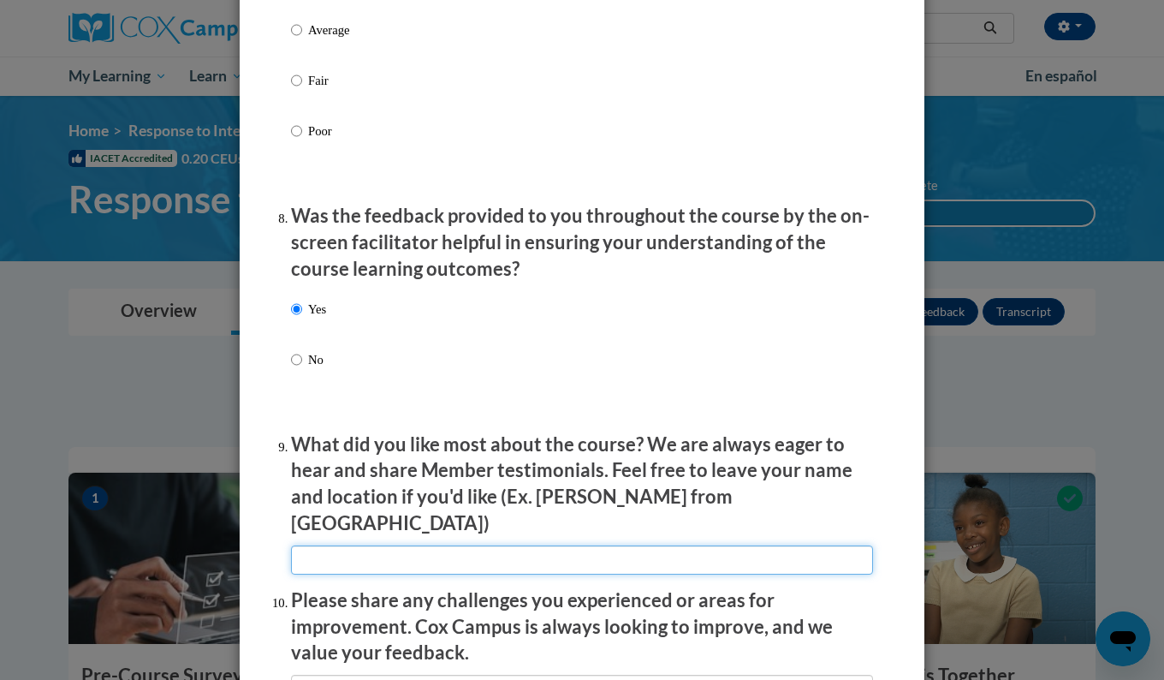
click at [306, 561] on input "textbox" at bounding box center [582, 559] width 582 height 29
type input "bkbgiugbikugb"
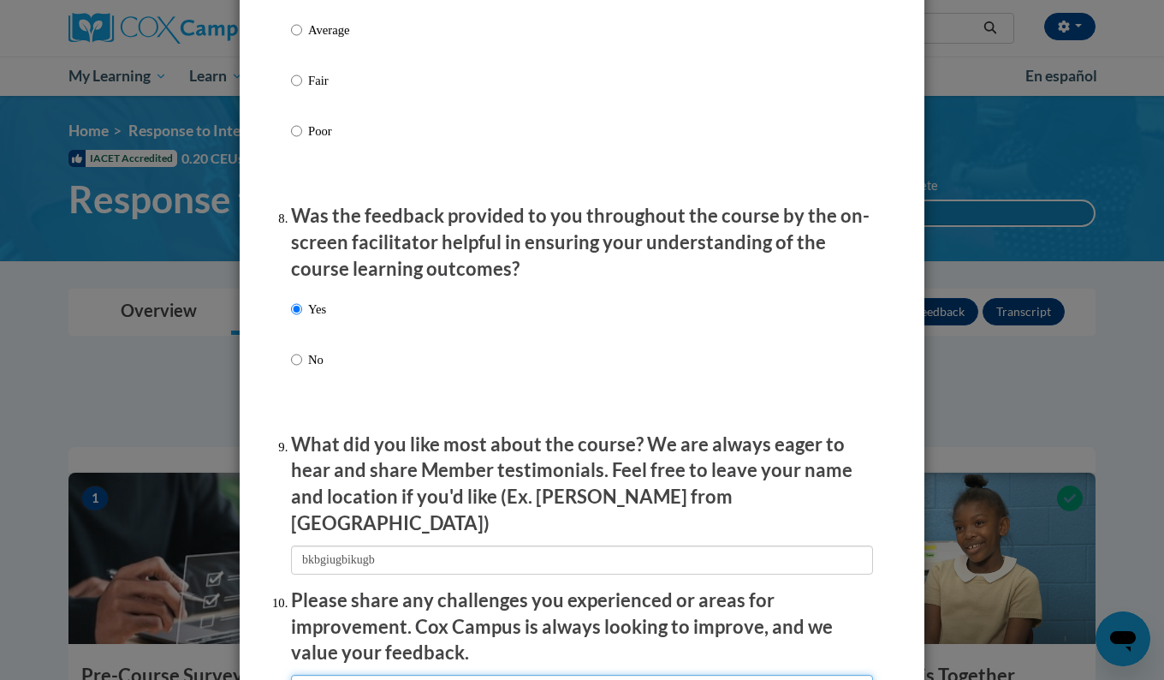
type input "bkbljbljblojub"
type input "ljbljbljubjubljuo"
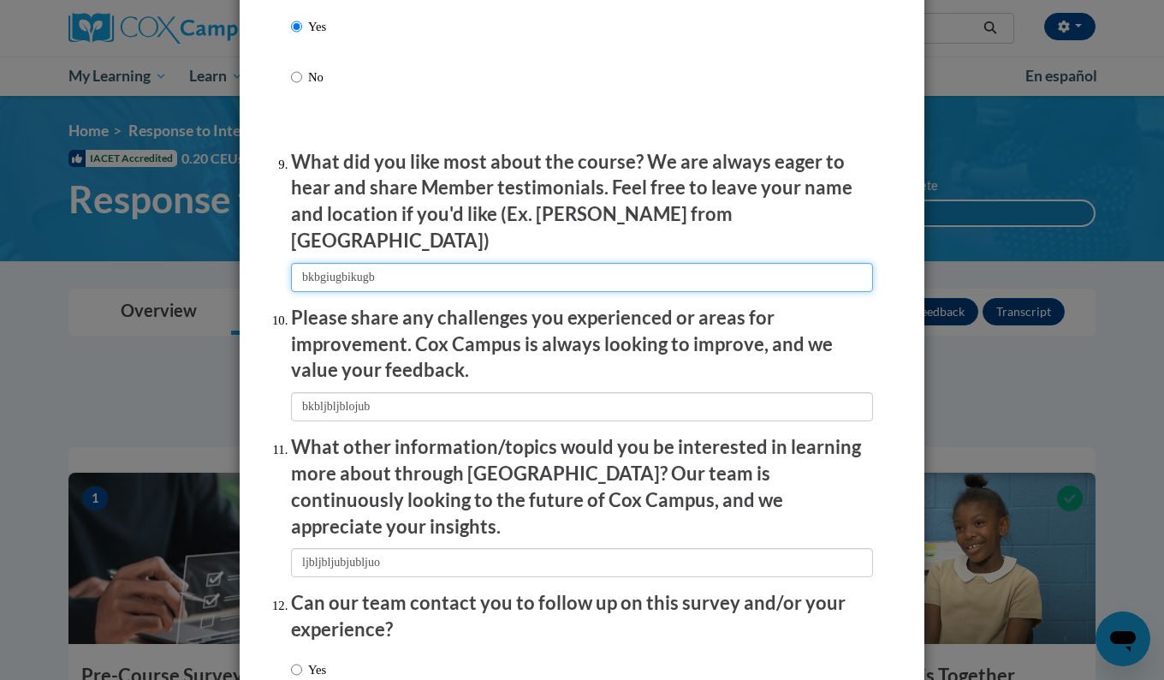
scroll to position [2881, 0]
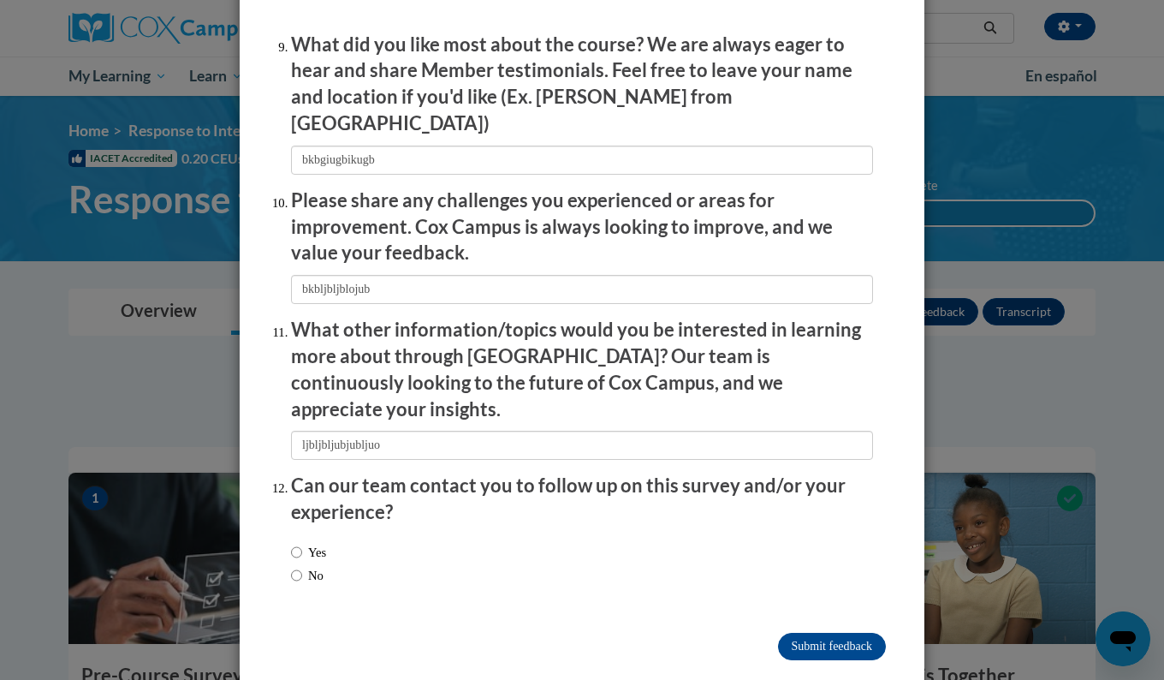
click at [303, 566] on label "No" at bounding box center [307, 575] width 33 height 19
click at [302, 566] on input "No" at bounding box center [296, 575] width 11 height 19
radio input "true"
click at [804, 632] on input "Submit feedback" at bounding box center [832, 645] width 108 height 27
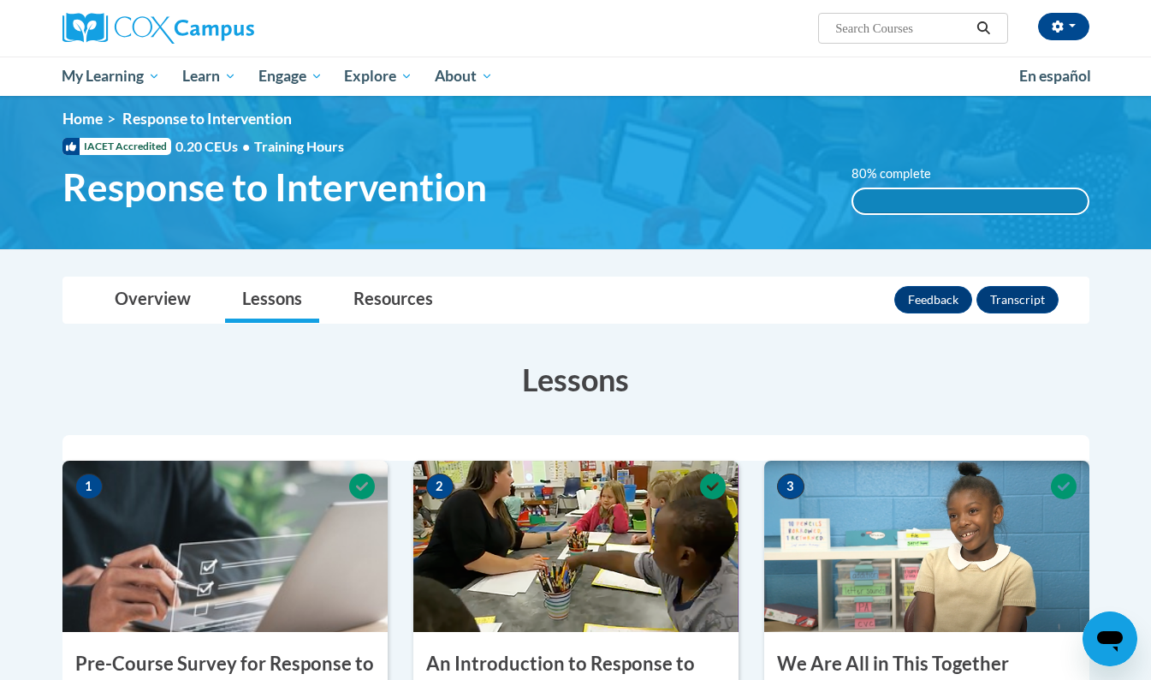
scroll to position [0, 0]
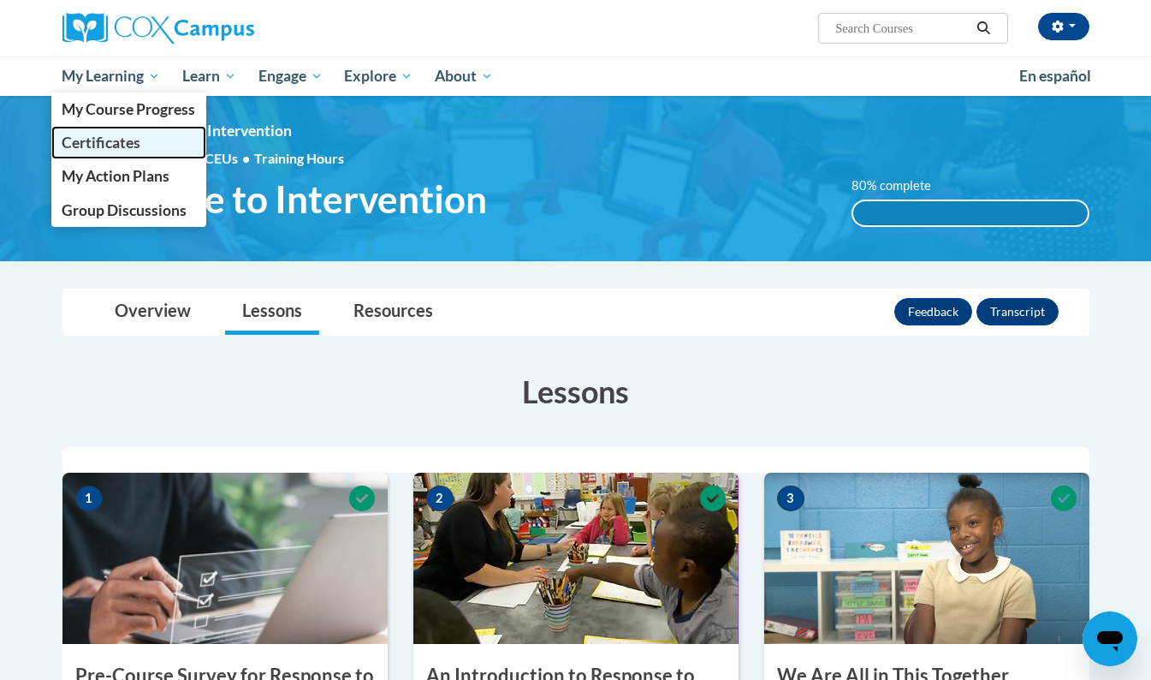
click at [146, 141] on link "Certificates" at bounding box center [129, 142] width 156 height 33
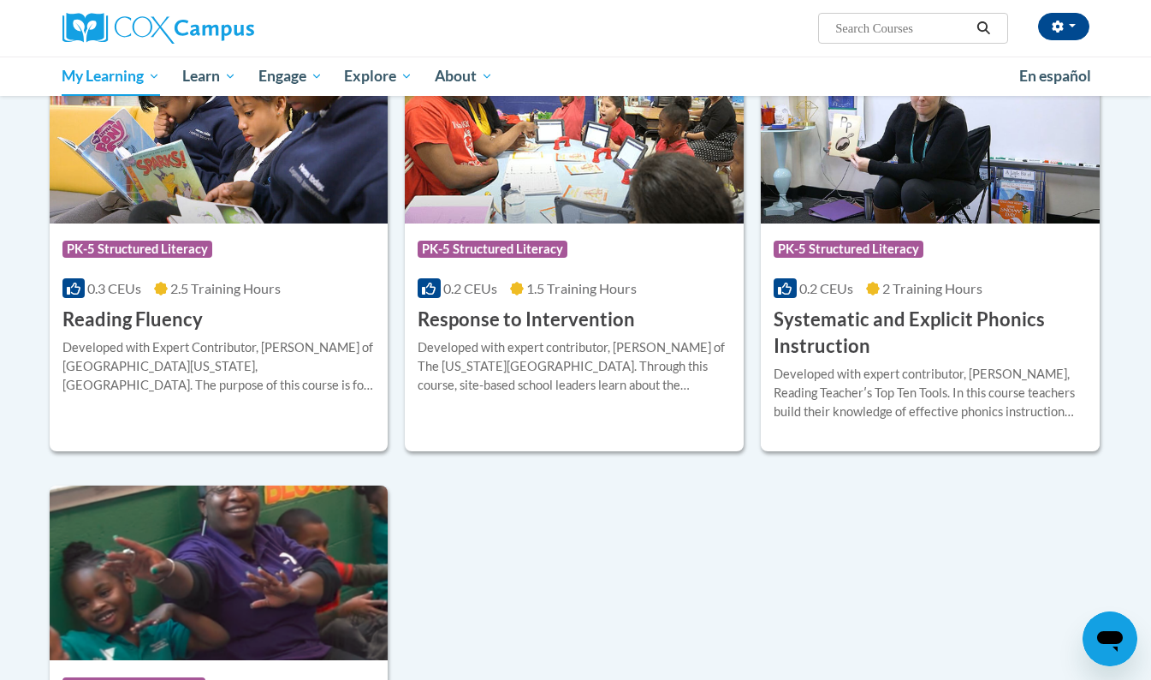
scroll to position [865, 0]
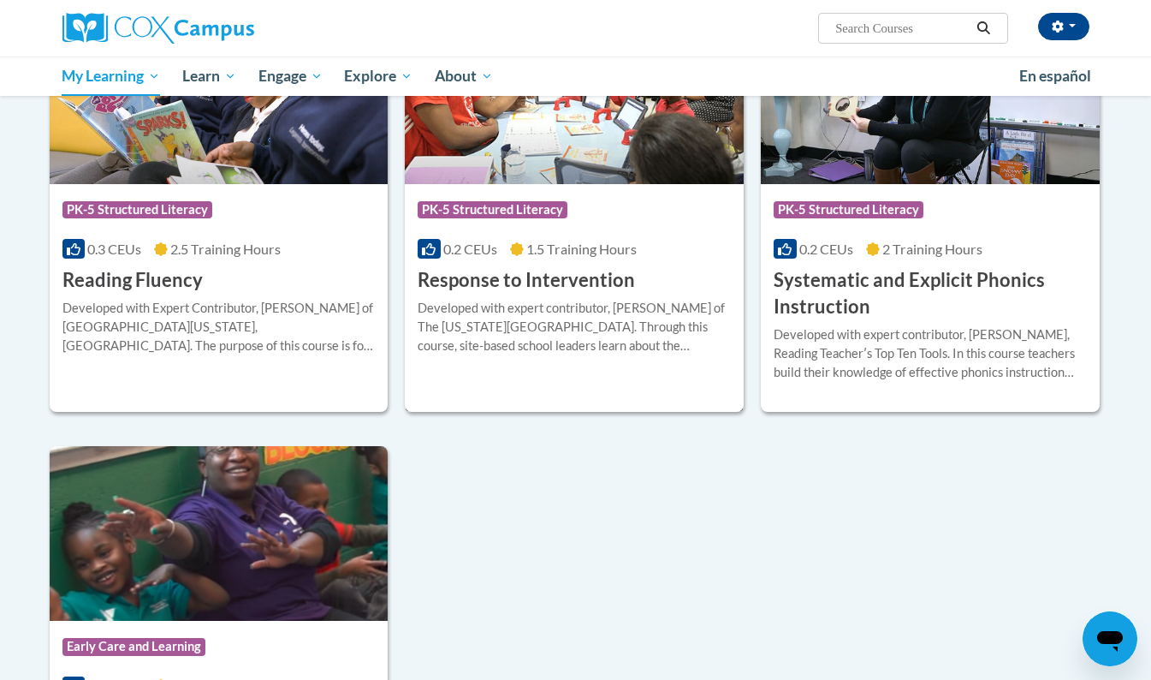
click at [539, 284] on h3 "Response to Intervention" at bounding box center [526, 280] width 217 height 27
